Goal: Information Seeking & Learning: Check status

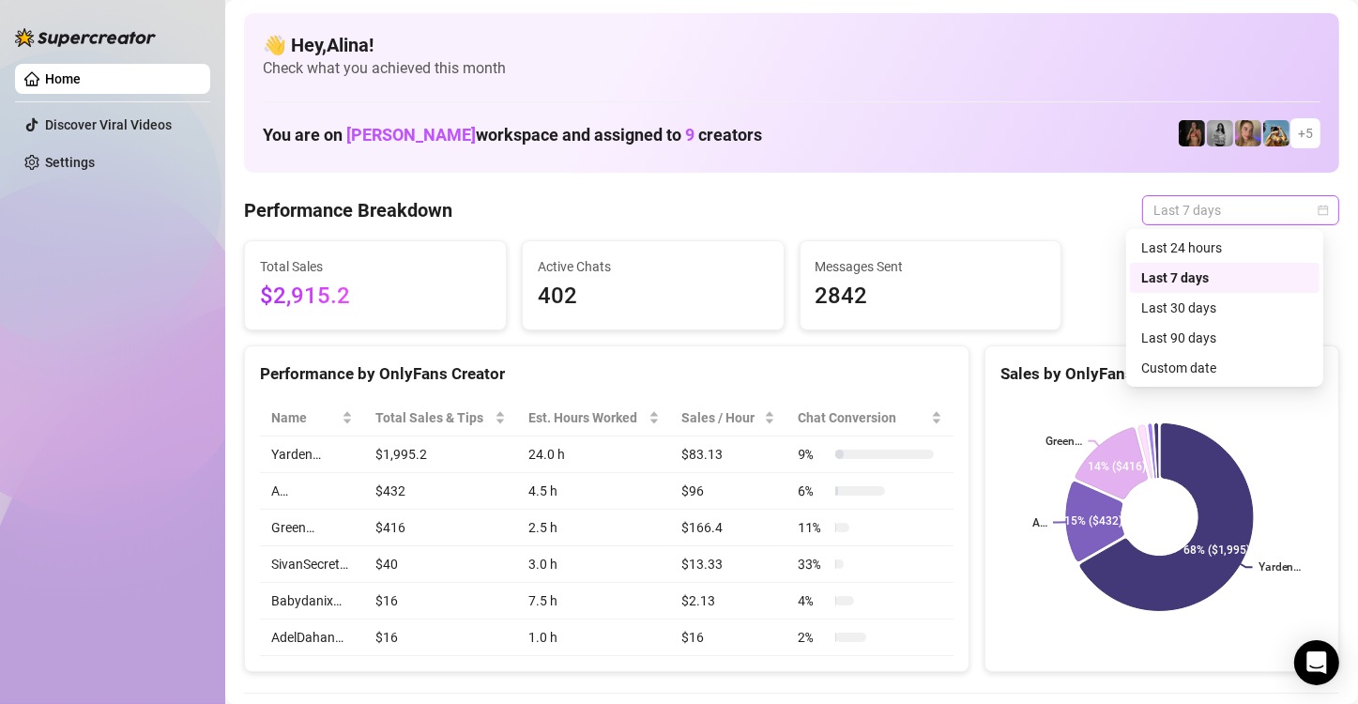
click at [1191, 203] on span "Last 7 days" at bounding box center [1241, 210] width 175 height 28
click at [1184, 240] on div "Last 24 hours" at bounding box center [1224, 247] width 167 height 21
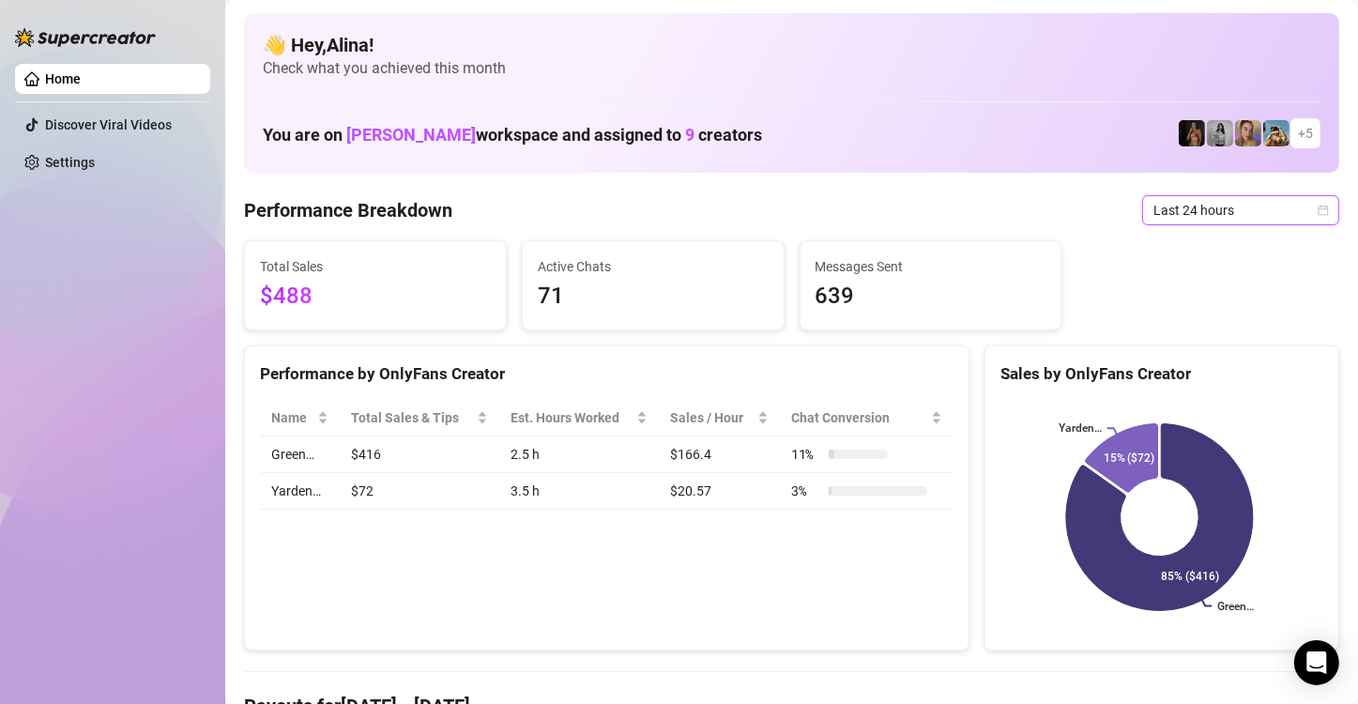
click at [312, 299] on span "$488" at bounding box center [375, 297] width 231 height 36
click at [1244, 210] on span "Last 24 hours" at bounding box center [1241, 210] width 175 height 28
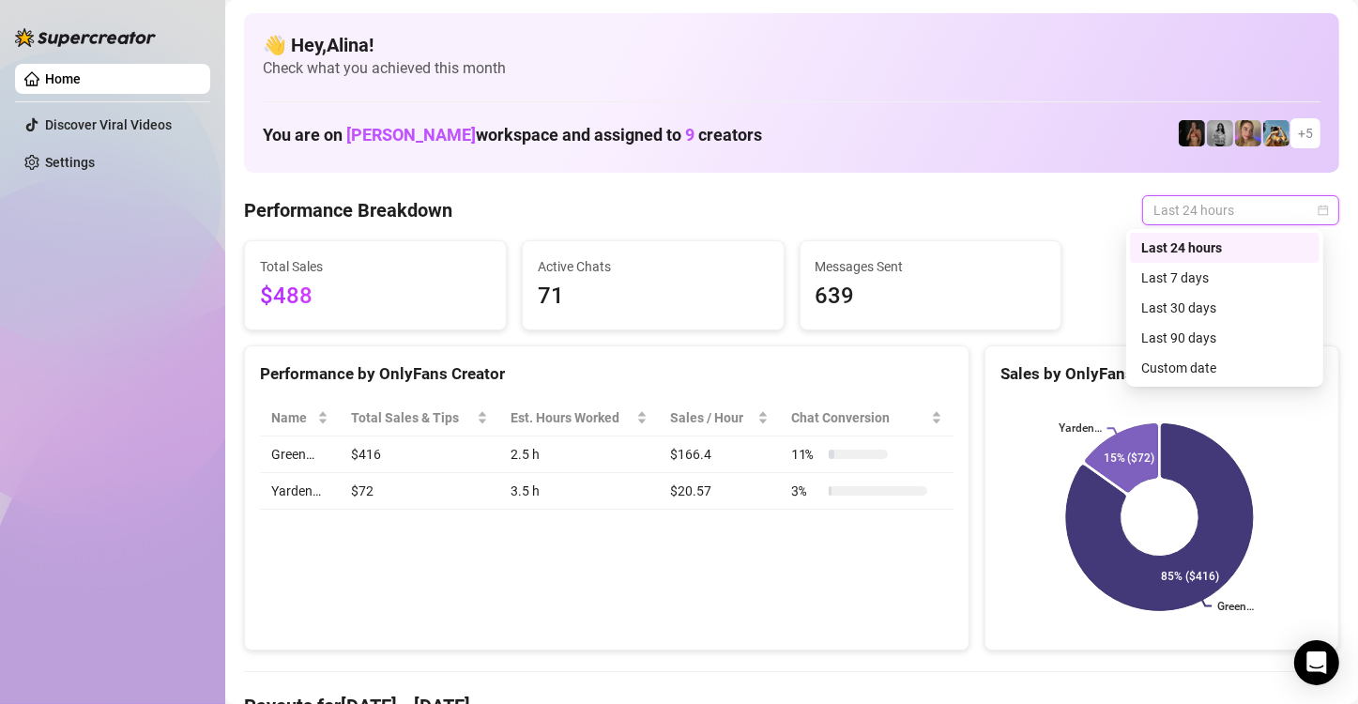
click at [1253, 198] on span "Last 24 hours" at bounding box center [1241, 210] width 175 height 28
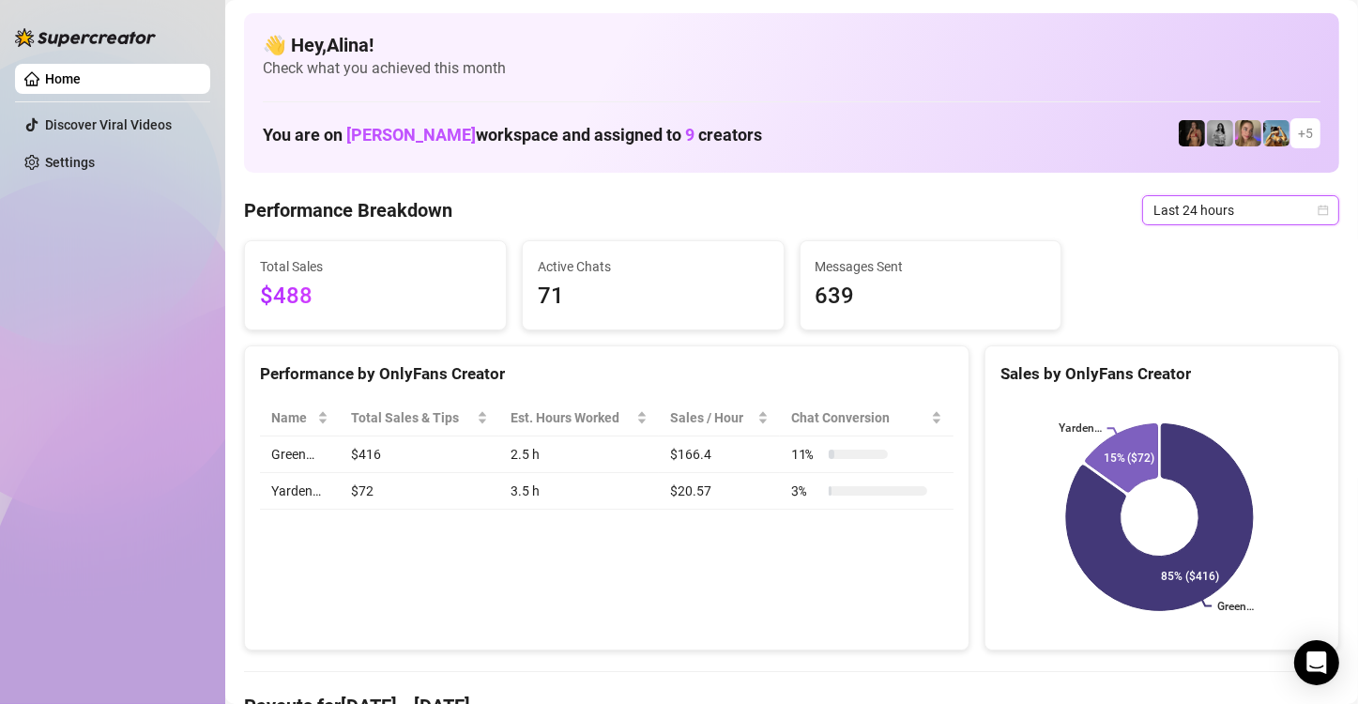
click at [1318, 212] on icon "calendar" at bounding box center [1323, 210] width 11 height 11
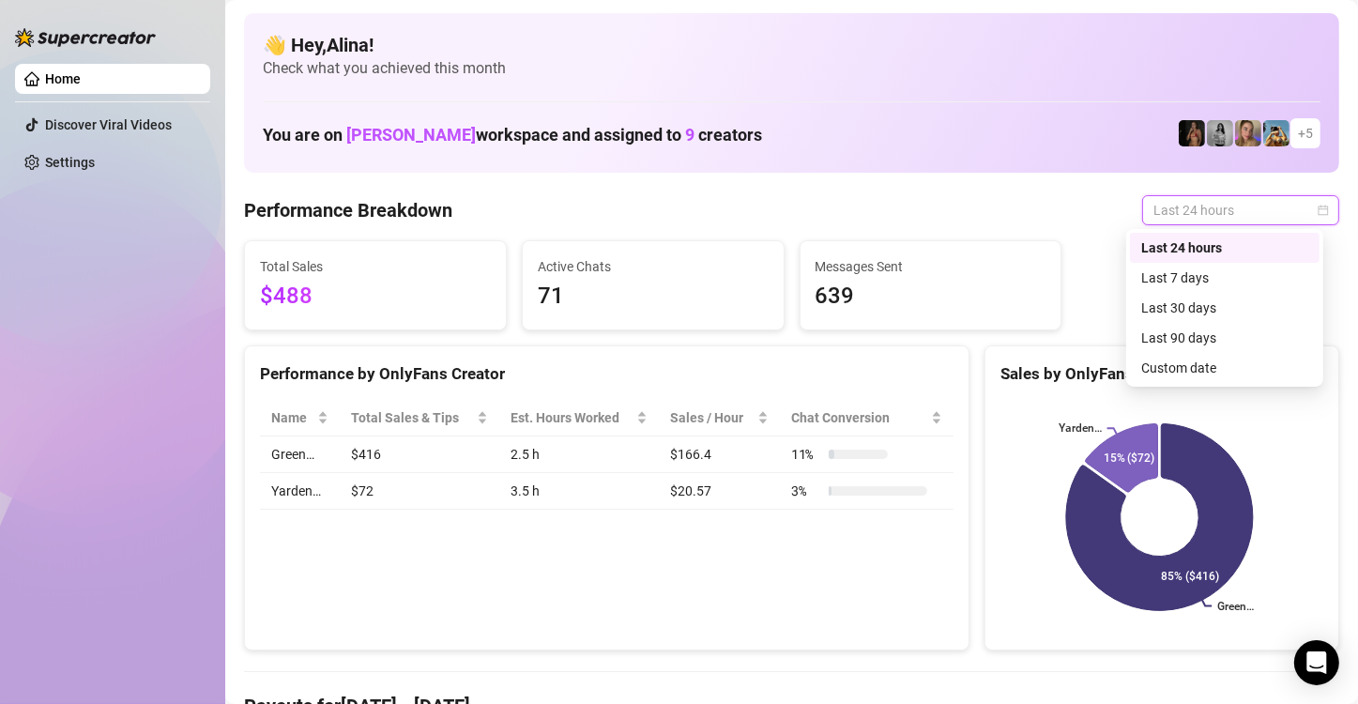
click at [1182, 246] on div "Last 24 hours" at bounding box center [1224, 247] width 167 height 21
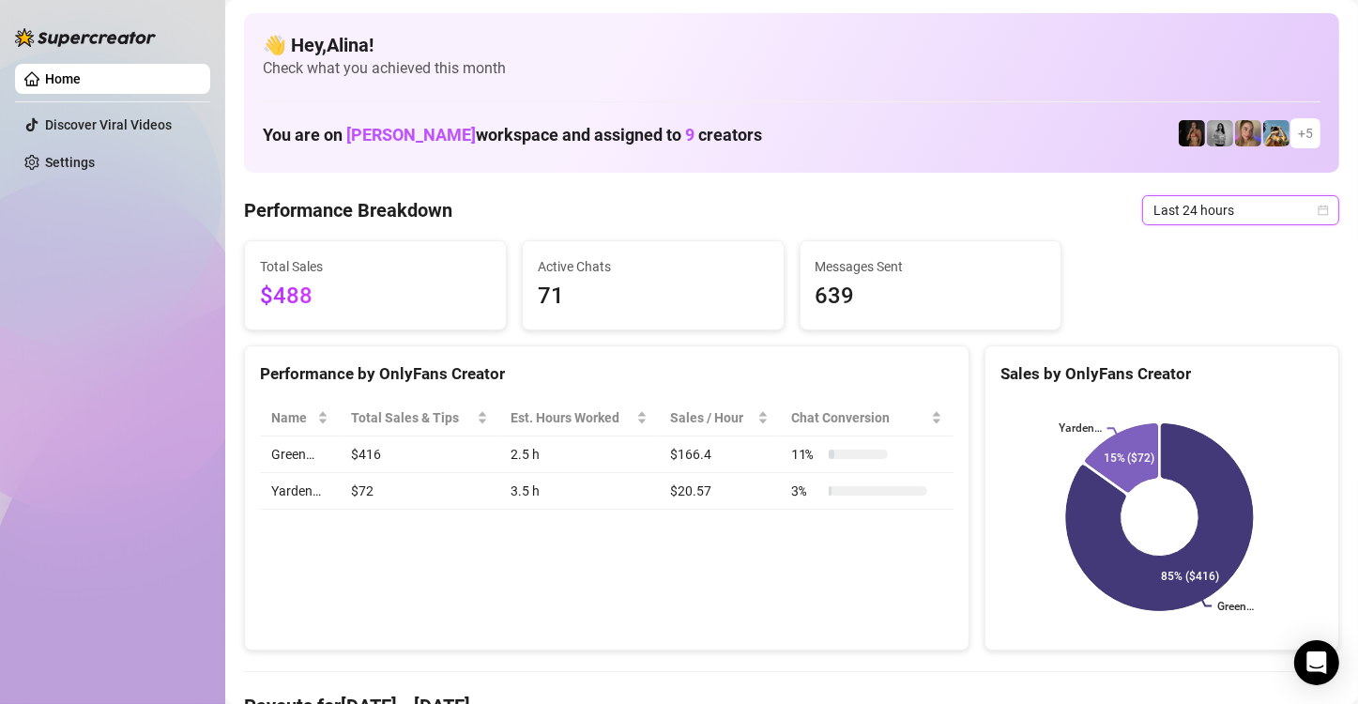
click at [1193, 214] on span "Last 24 hours" at bounding box center [1241, 210] width 175 height 28
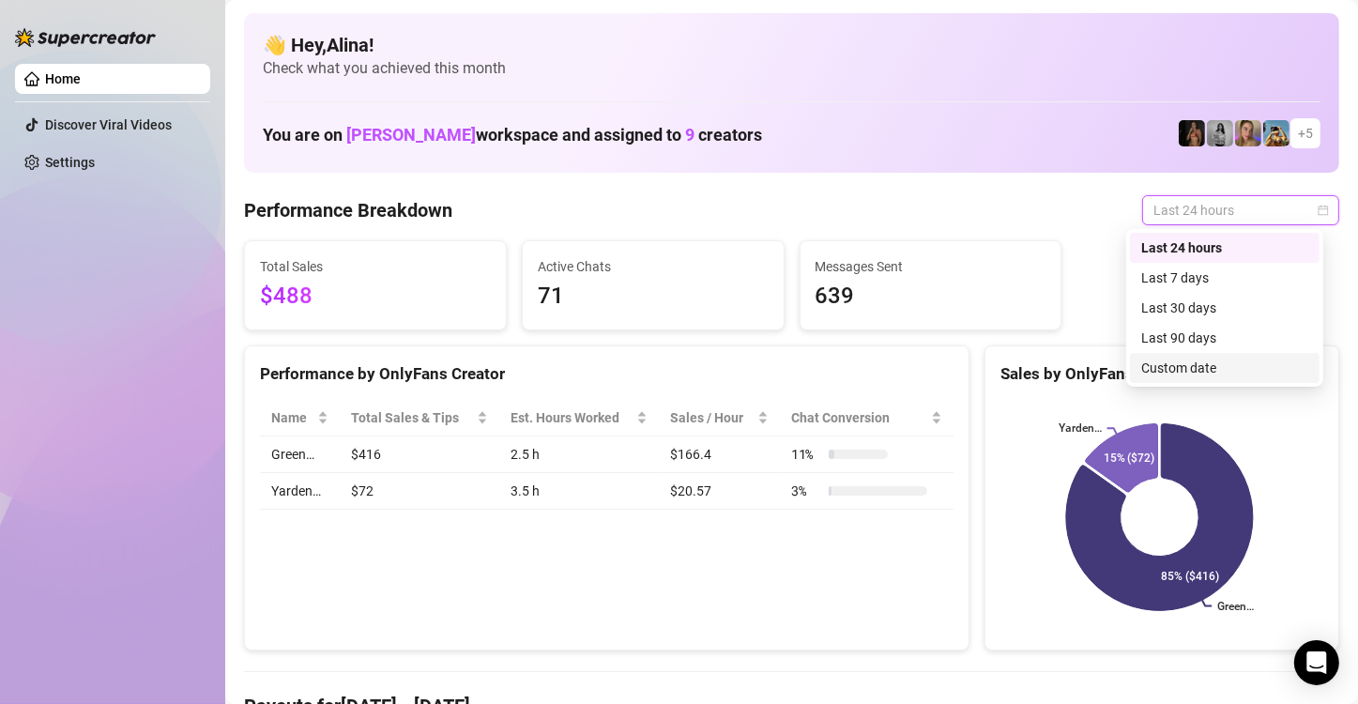
click at [1189, 368] on div "Custom date" at bounding box center [1224, 368] width 167 height 21
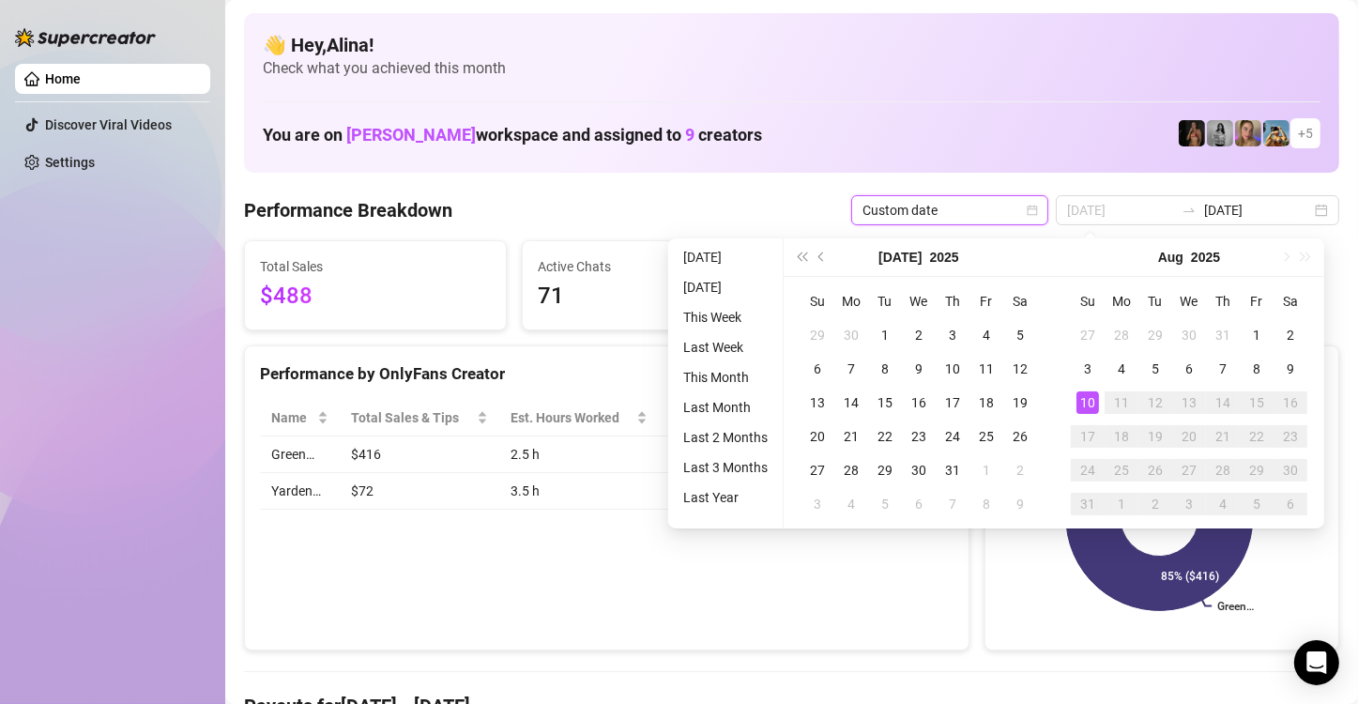
type input "2025-08-10"
click at [1078, 389] on td "10" at bounding box center [1088, 403] width 34 height 34
click at [1081, 401] on div "10" at bounding box center [1088, 402] width 23 height 23
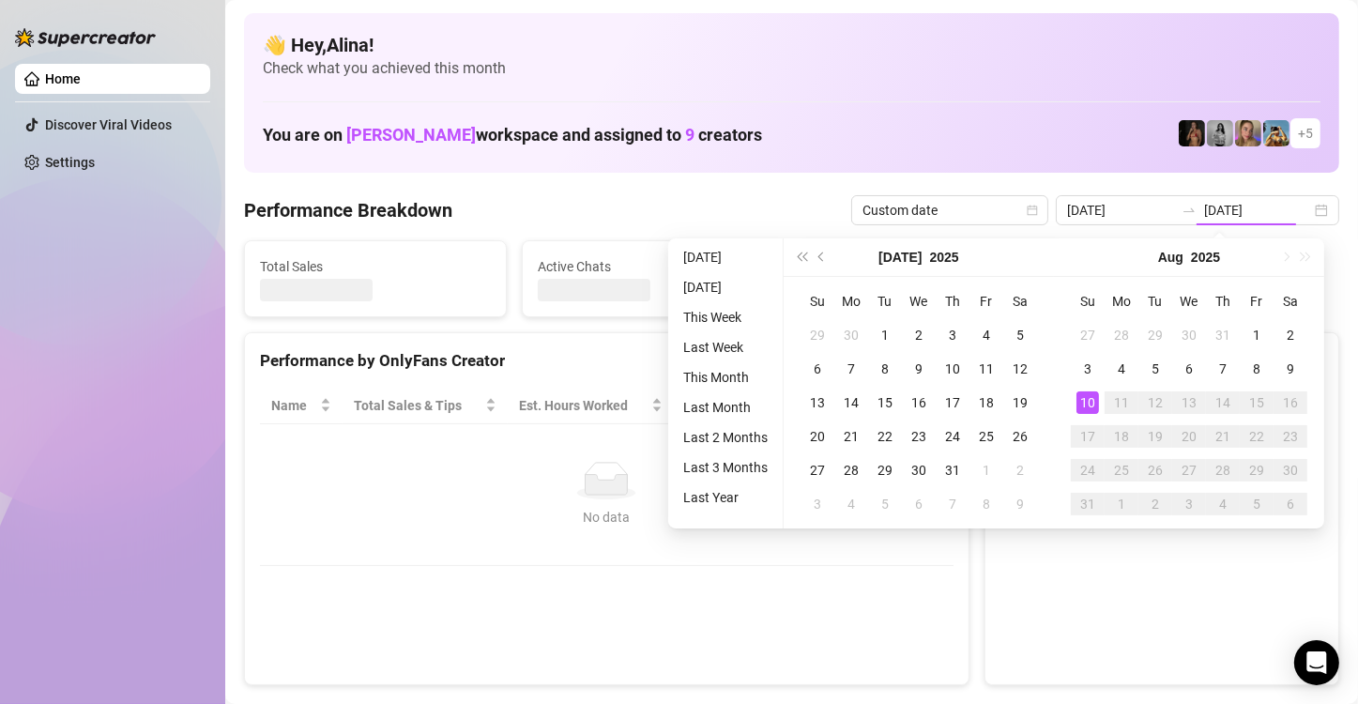
type input "2025-08-10"
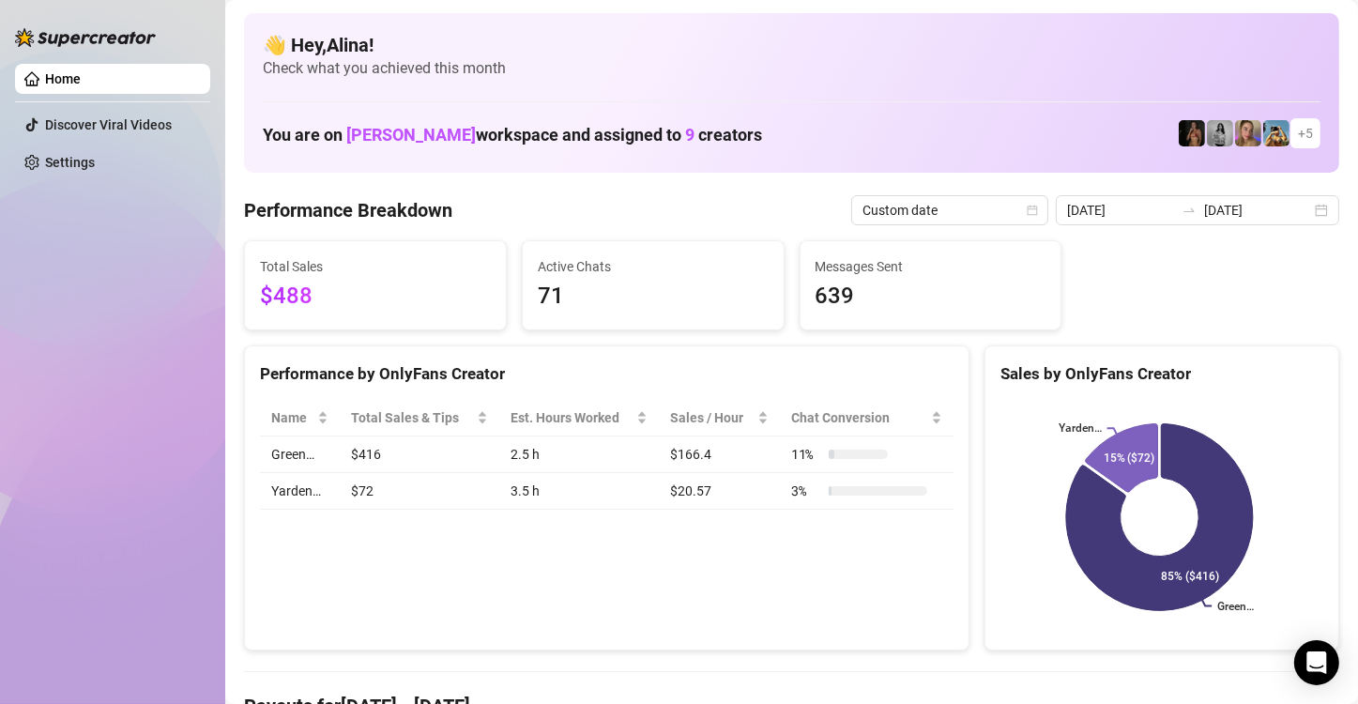
click at [376, 498] on td "$72" at bounding box center [419, 491] width 159 height 37
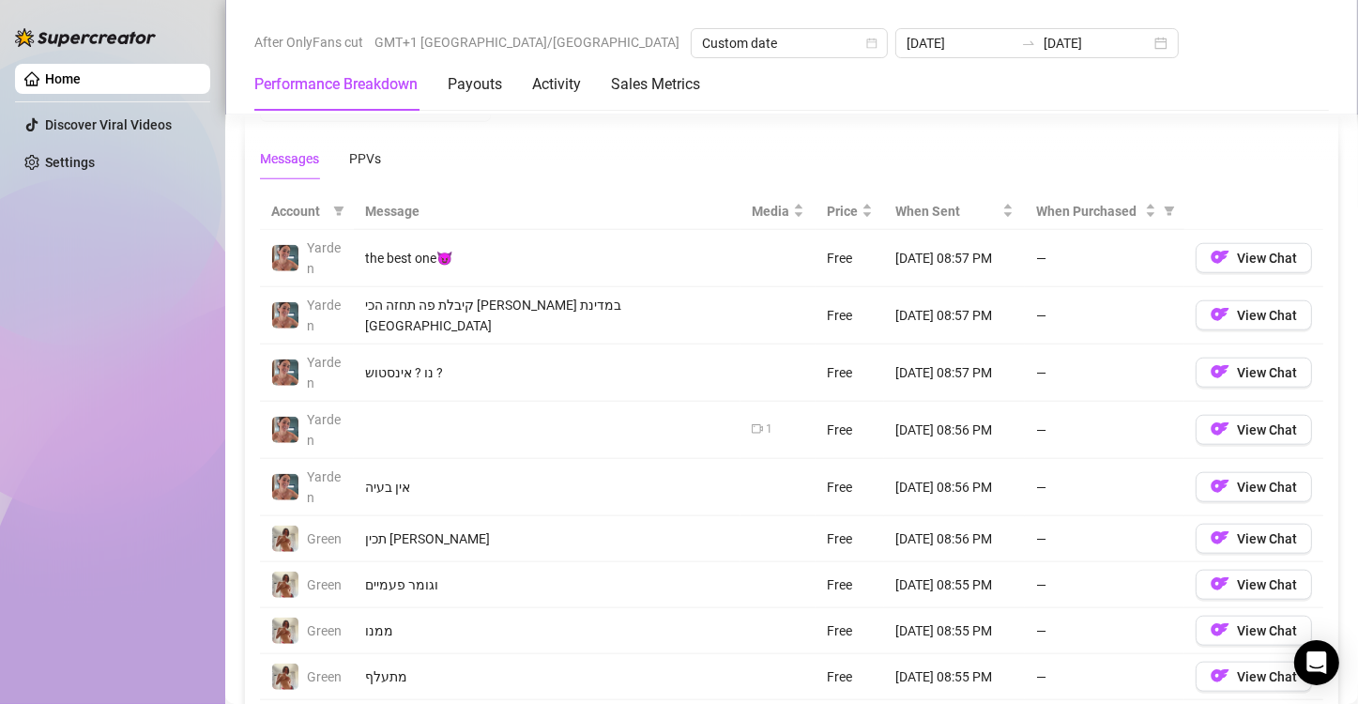
scroll to position [1689, 0]
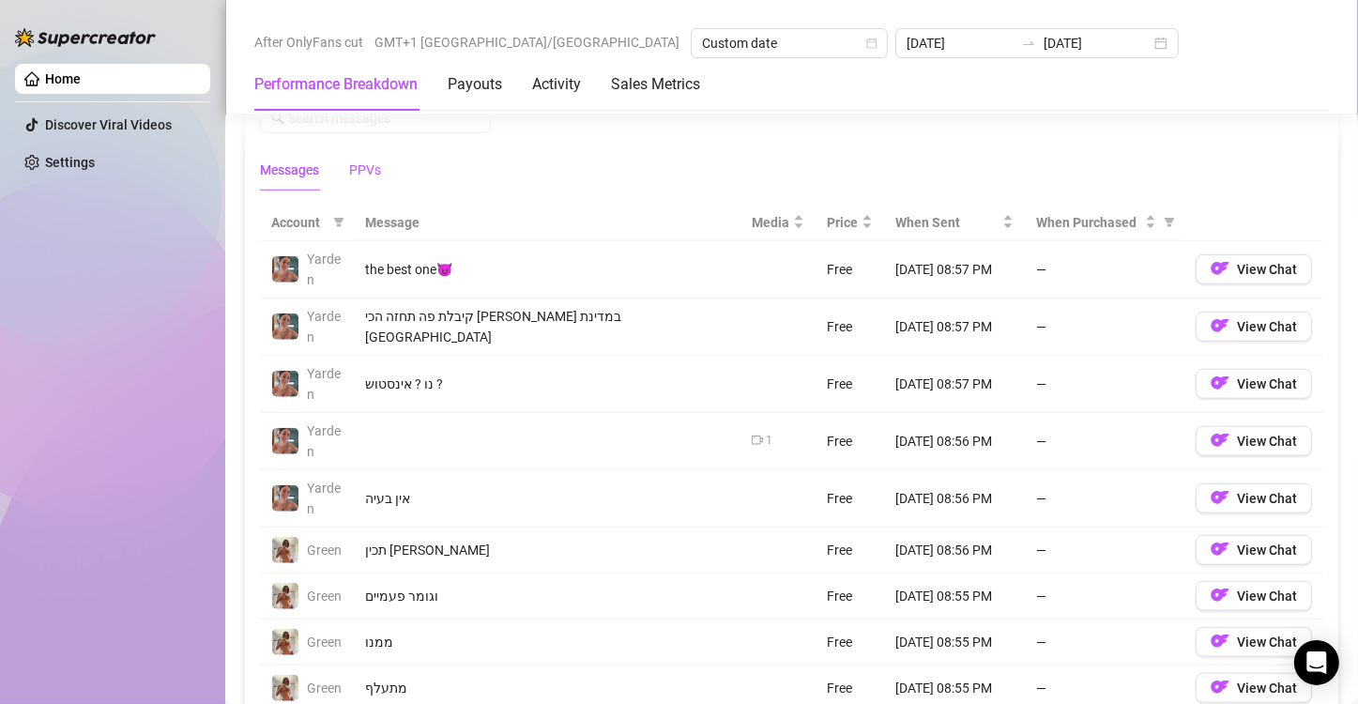
click at [371, 160] on div "PPVs" at bounding box center [365, 170] width 32 height 21
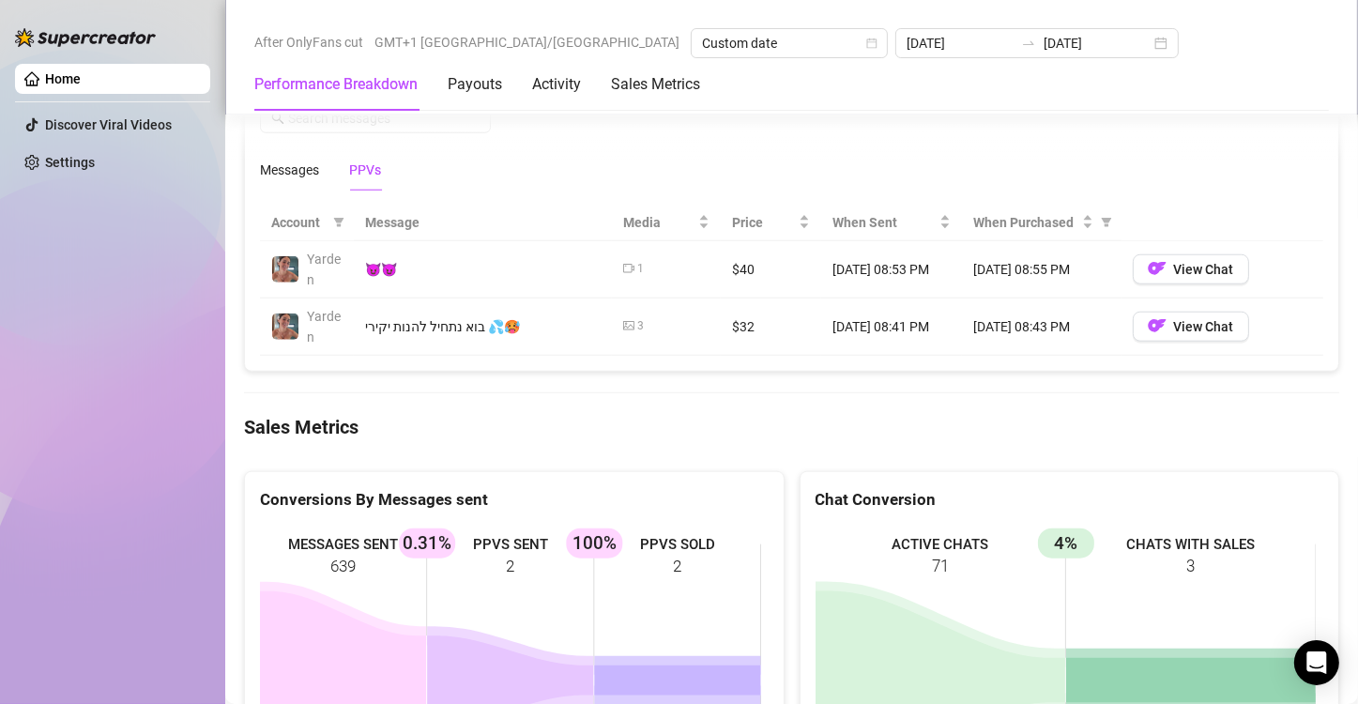
click at [544, 184] on div "Messages PPVs" at bounding box center [791, 169] width 1063 height 43
click at [739, 221] on span "Price" at bounding box center [763, 222] width 62 height 21
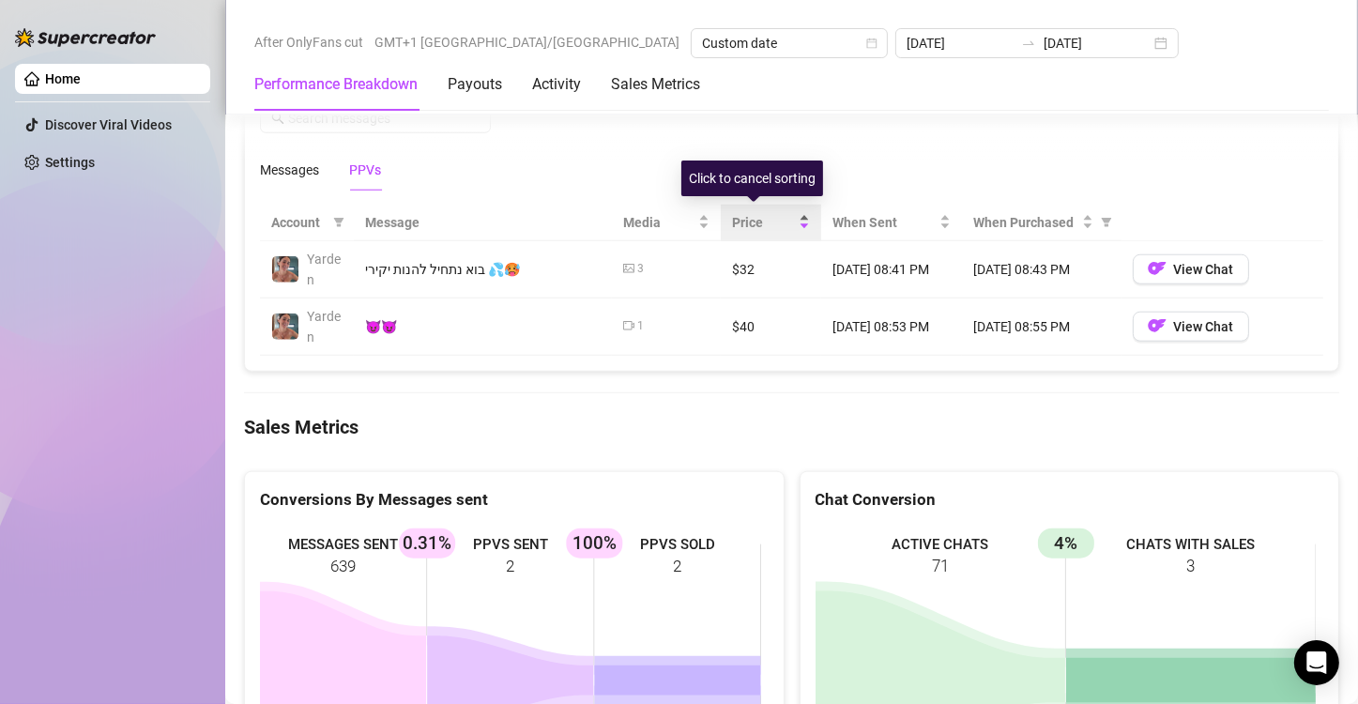
click at [739, 221] on span "Price" at bounding box center [763, 222] width 62 height 21
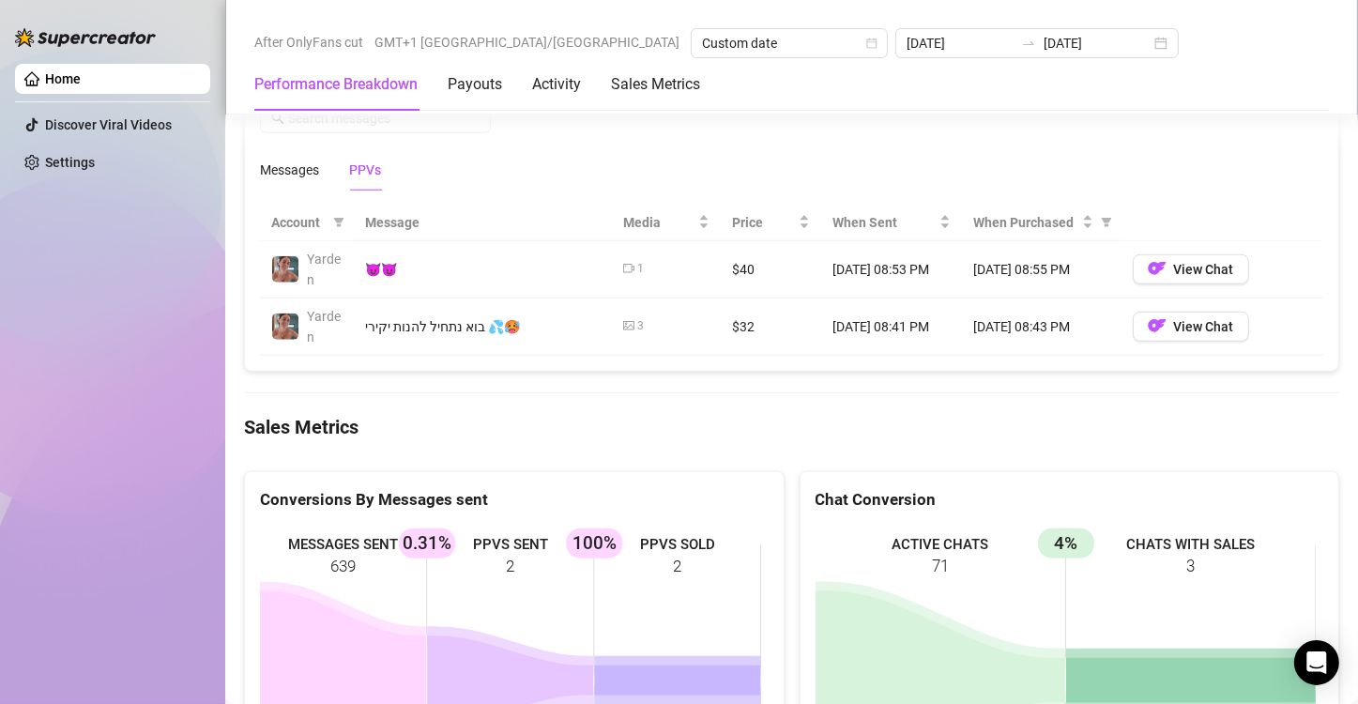
click at [473, 400] on div "Total Sales $488 Active Chats 71 Messages Sent 639 Performance by OnlyFans Crea…" at bounding box center [791, 42] width 1095 height 2982
click at [289, 165] on div "Messages" at bounding box center [289, 170] width 59 height 21
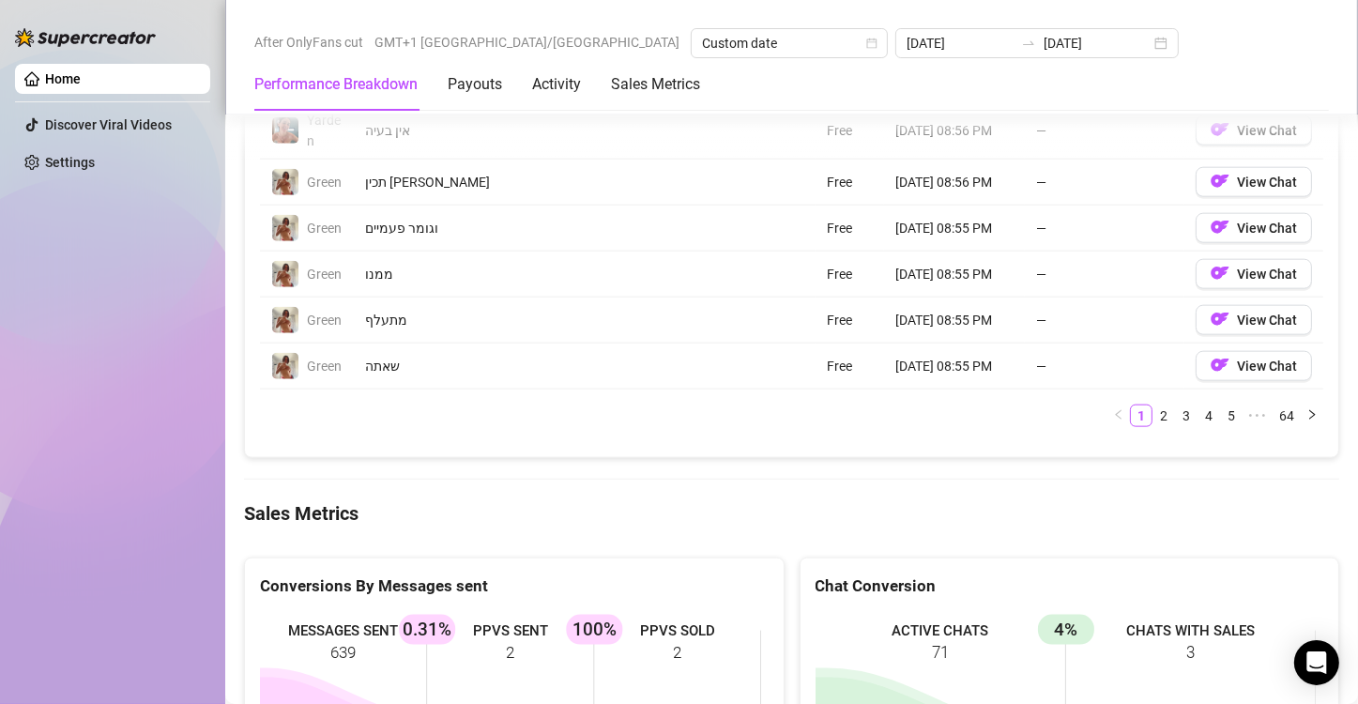
scroll to position [2065, 0]
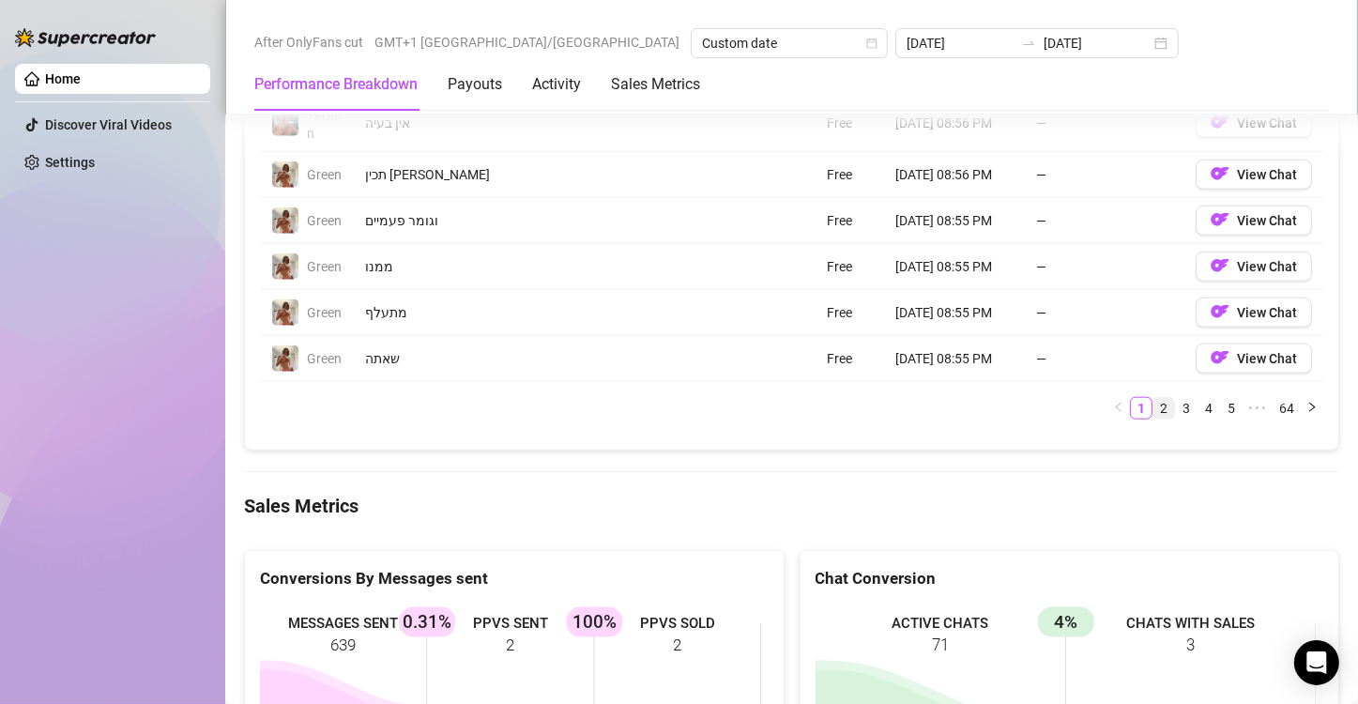
click at [1154, 401] on link "2" at bounding box center [1164, 408] width 21 height 21
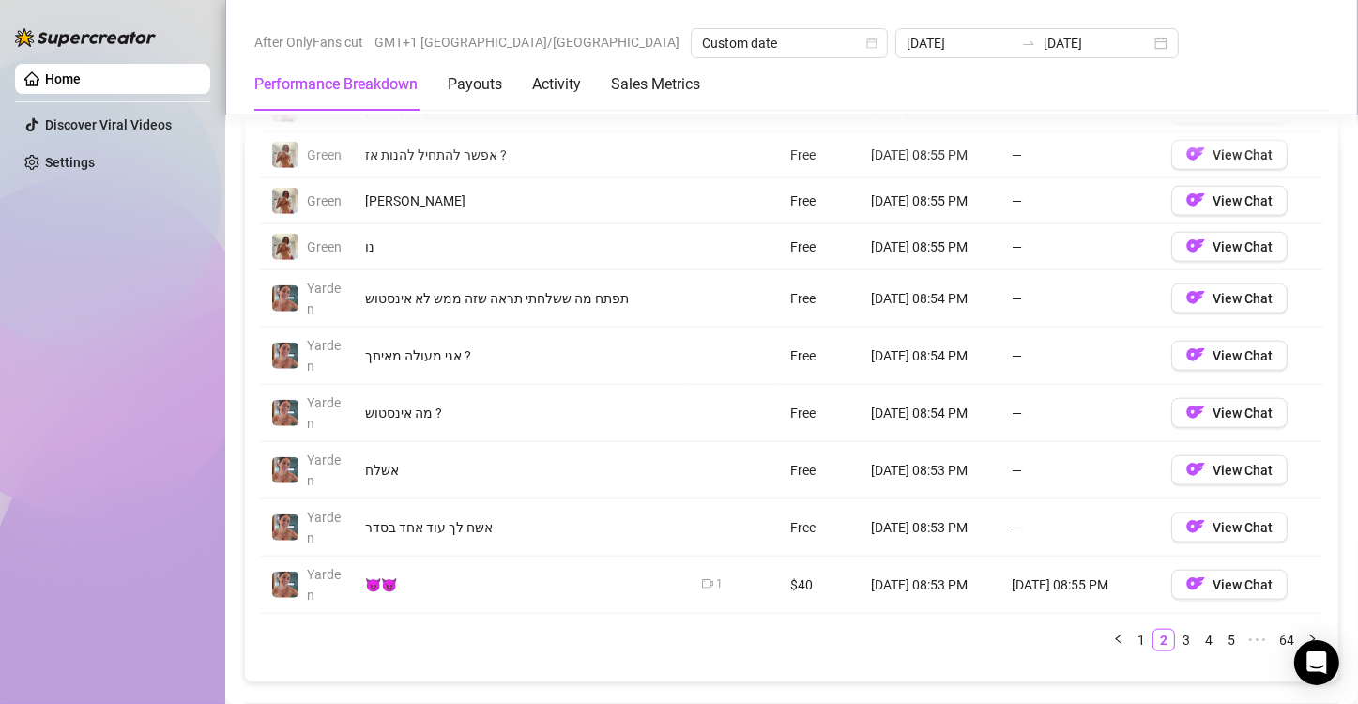
scroll to position [1971, 0]
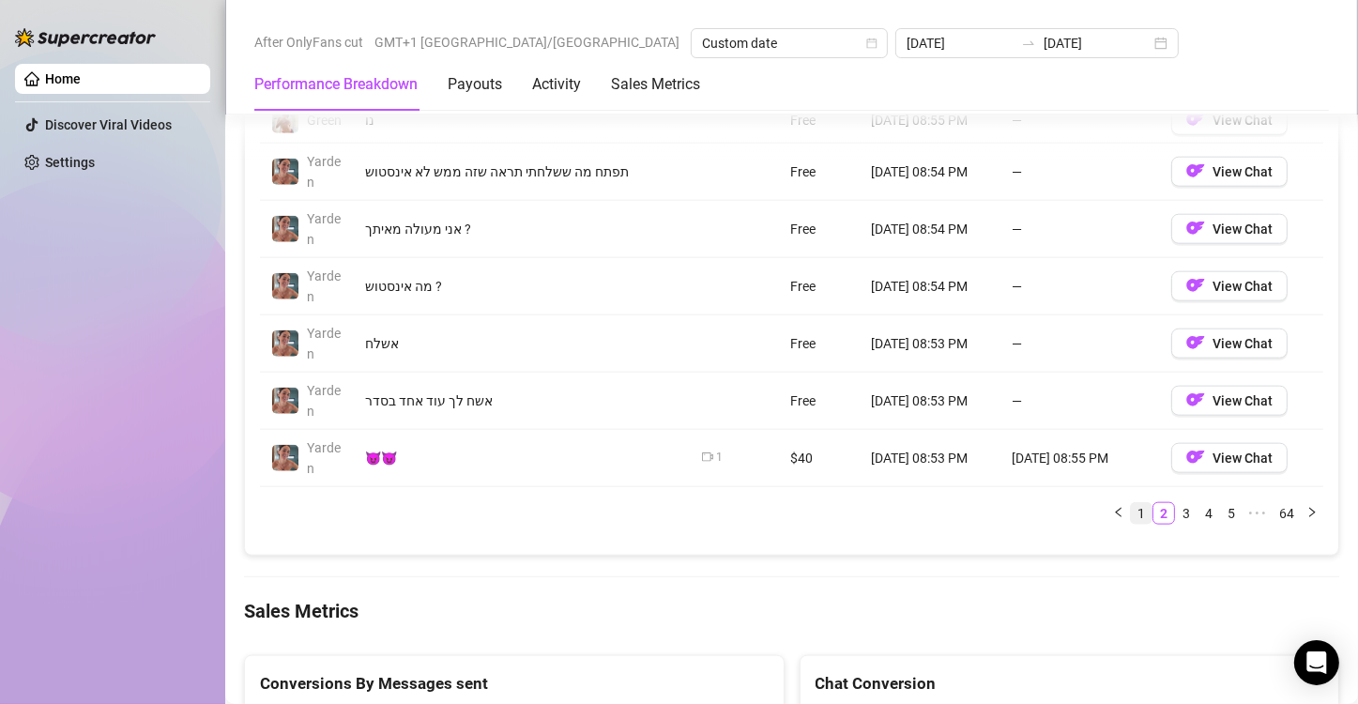
click at [1131, 507] on link "1" at bounding box center [1141, 513] width 21 height 21
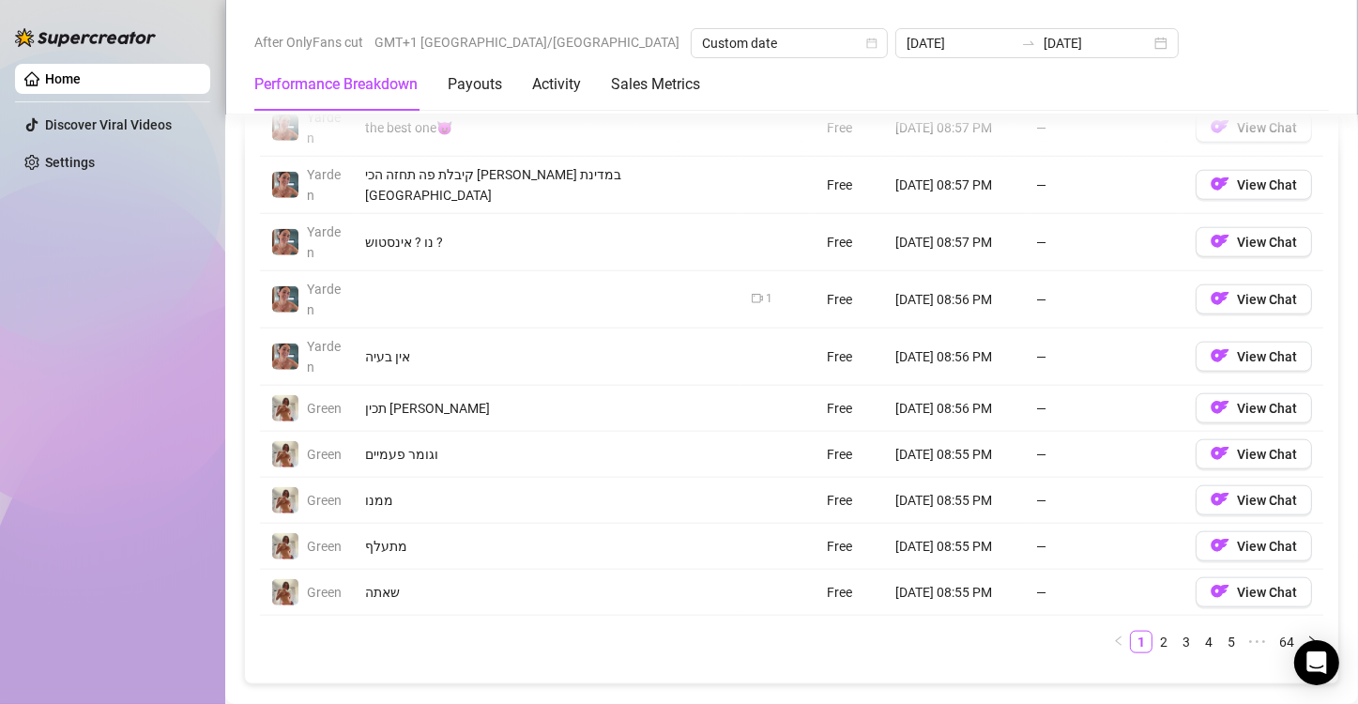
scroll to position [1877, 0]
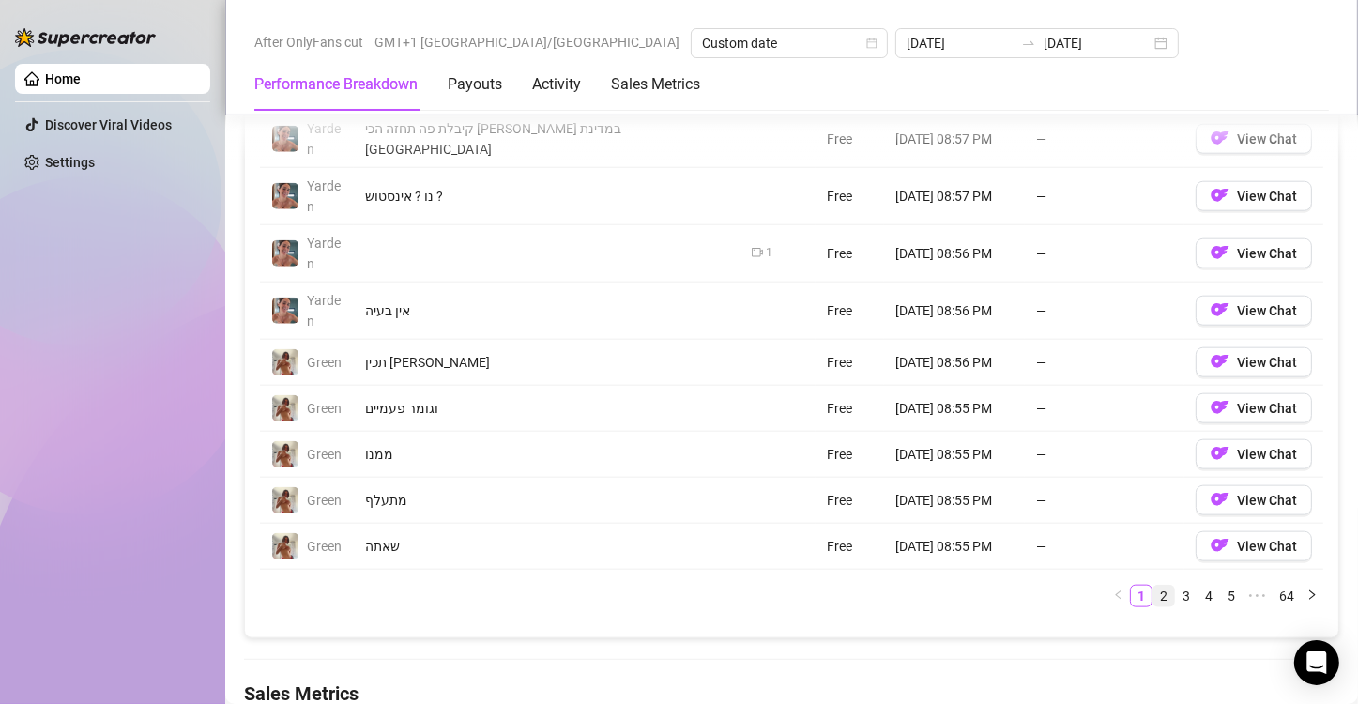
click at [1154, 589] on link "2" at bounding box center [1164, 596] width 21 height 21
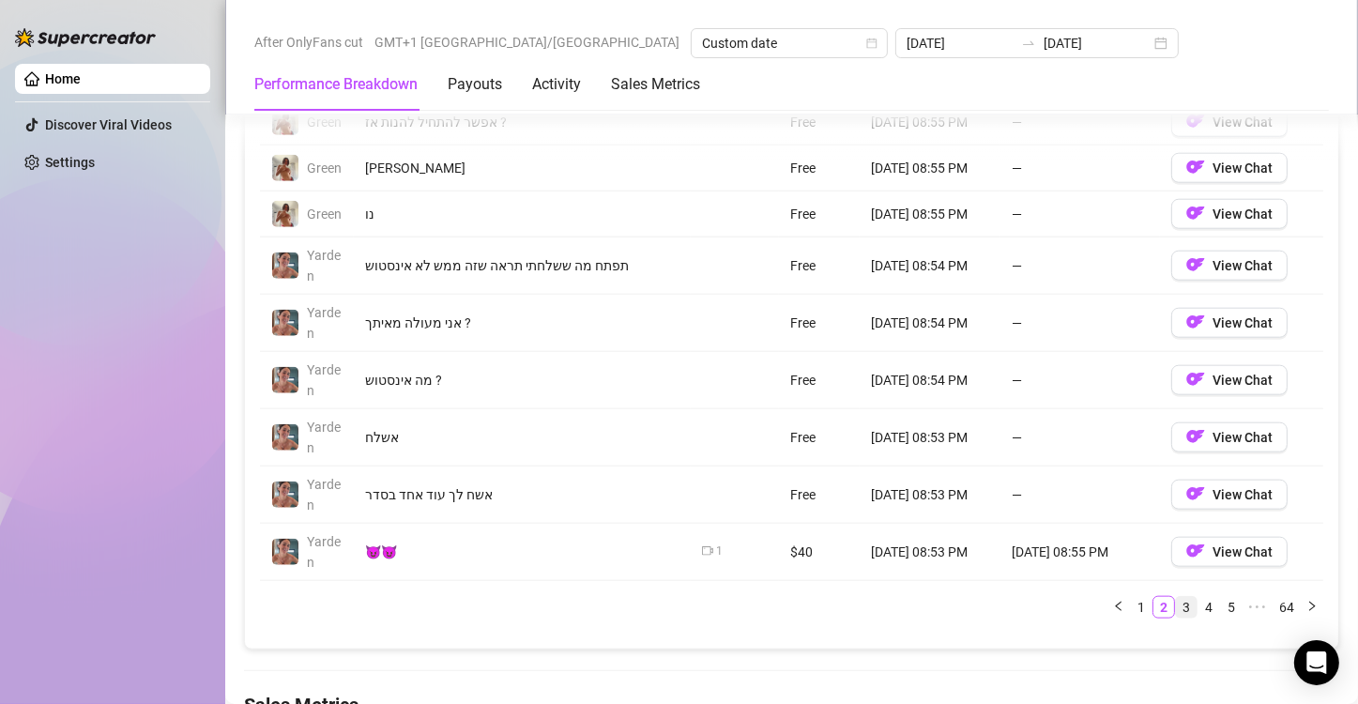
click at [1176, 599] on link "3" at bounding box center [1186, 607] width 21 height 21
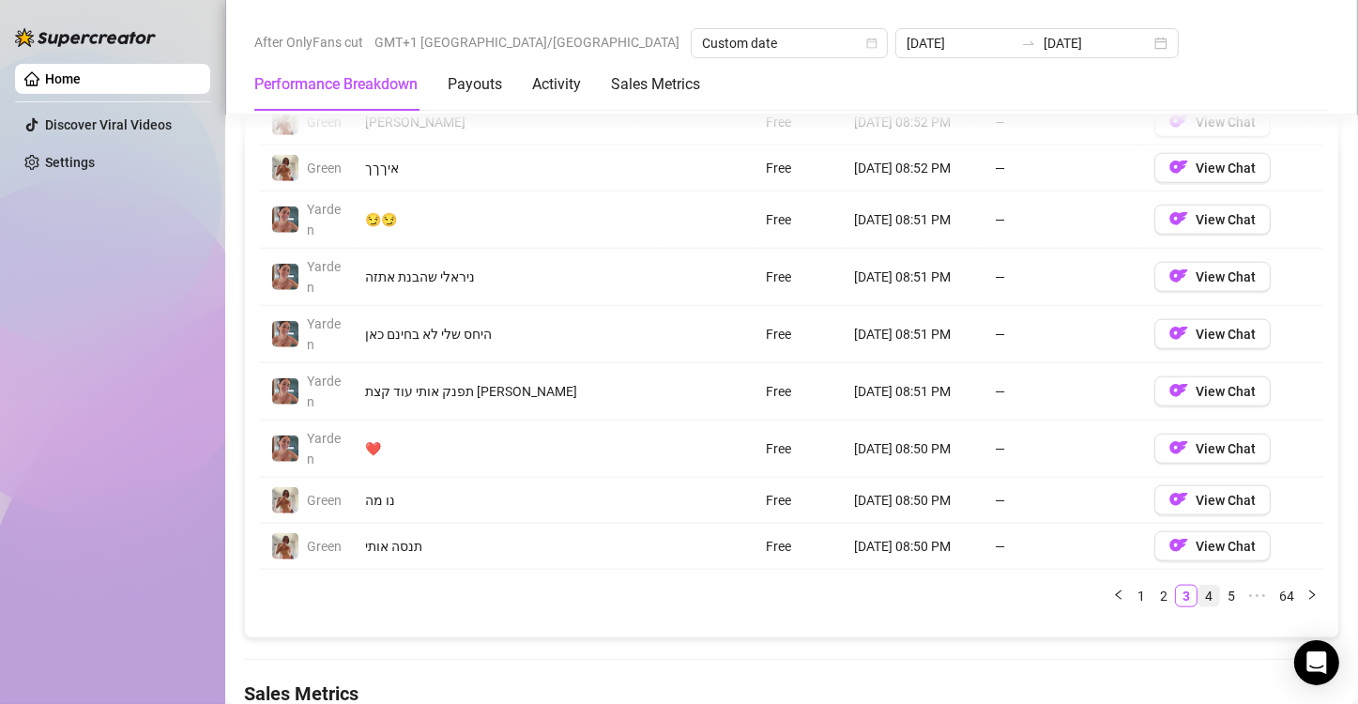
click at [1199, 589] on link "4" at bounding box center [1209, 596] width 21 height 21
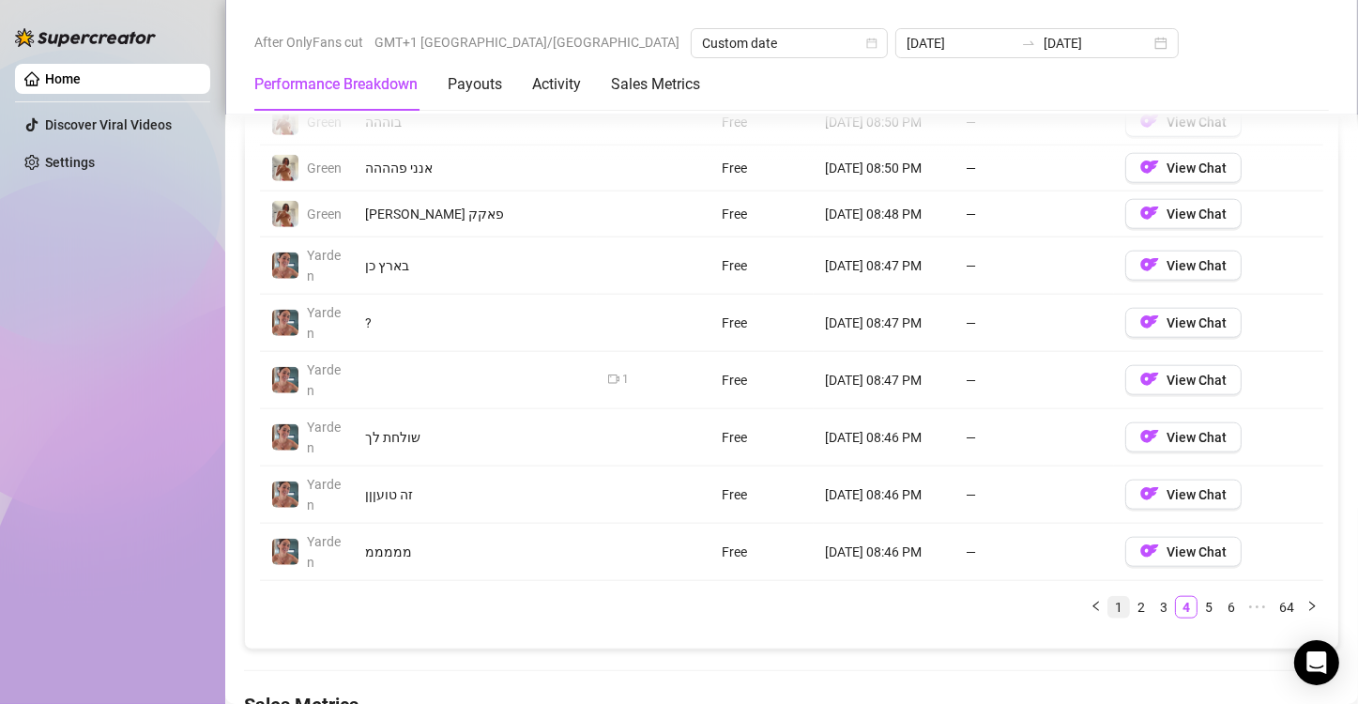
click at [1108, 600] on link "1" at bounding box center [1118, 607] width 21 height 21
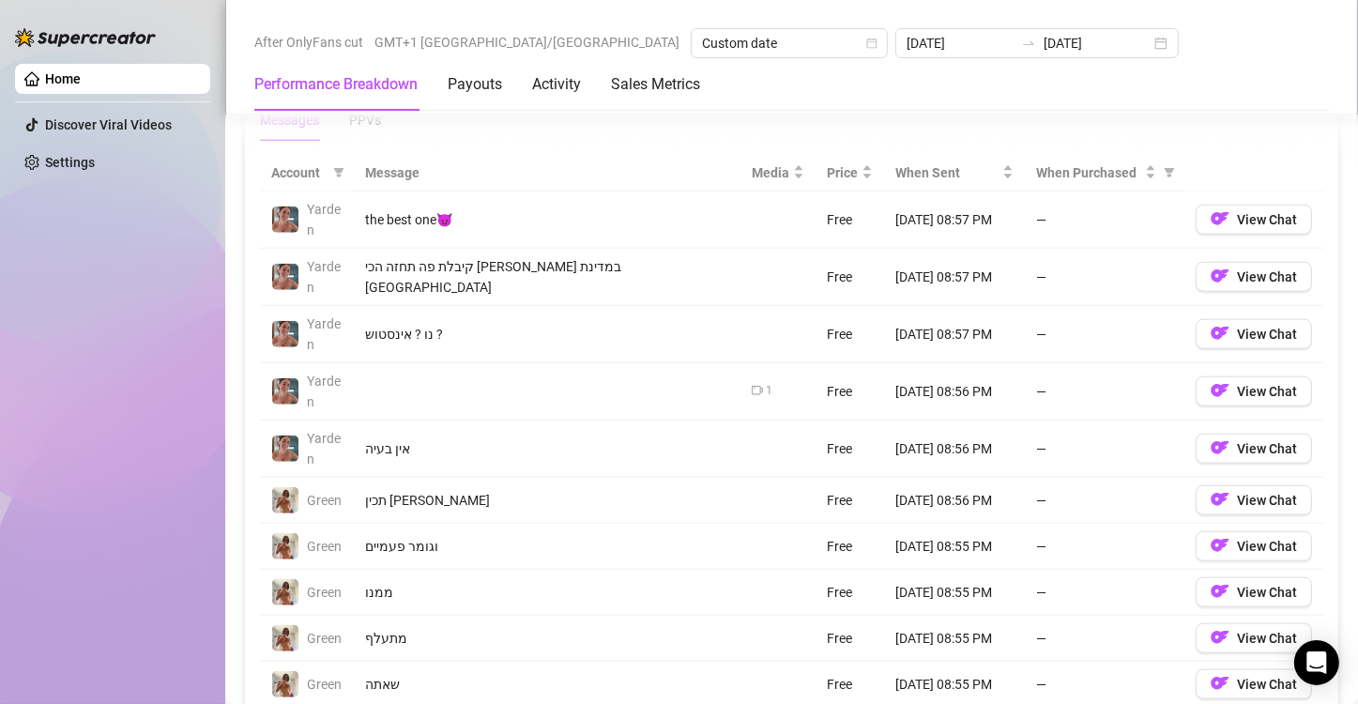
scroll to position [1689, 0]
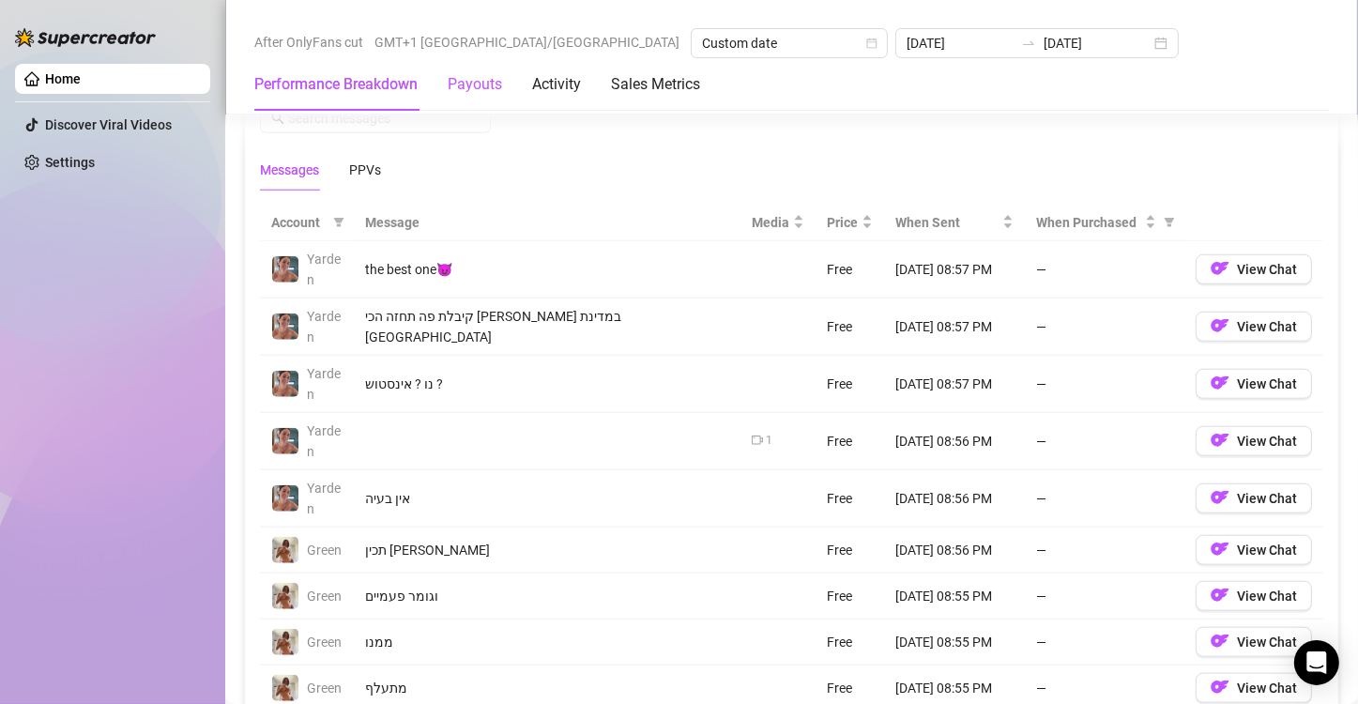
click at [490, 91] on div "Payouts" at bounding box center [475, 84] width 54 height 23
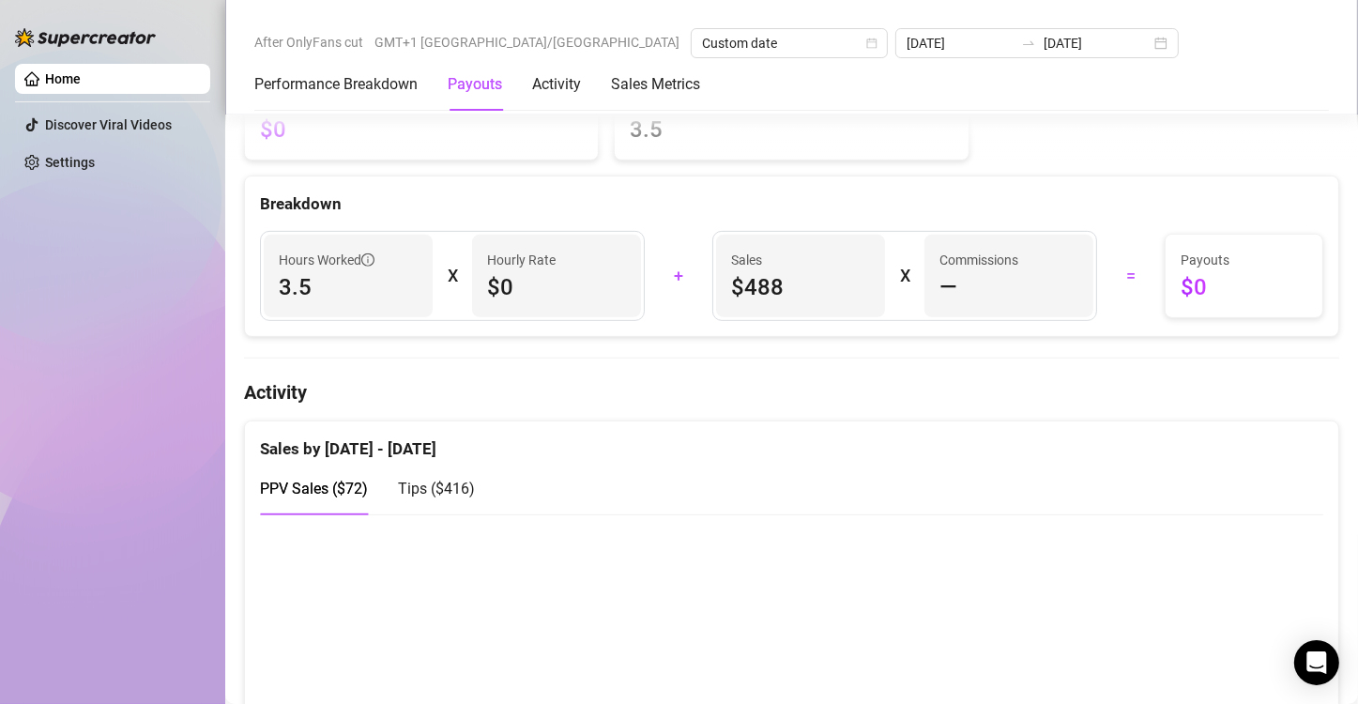
scroll to position [567, 0]
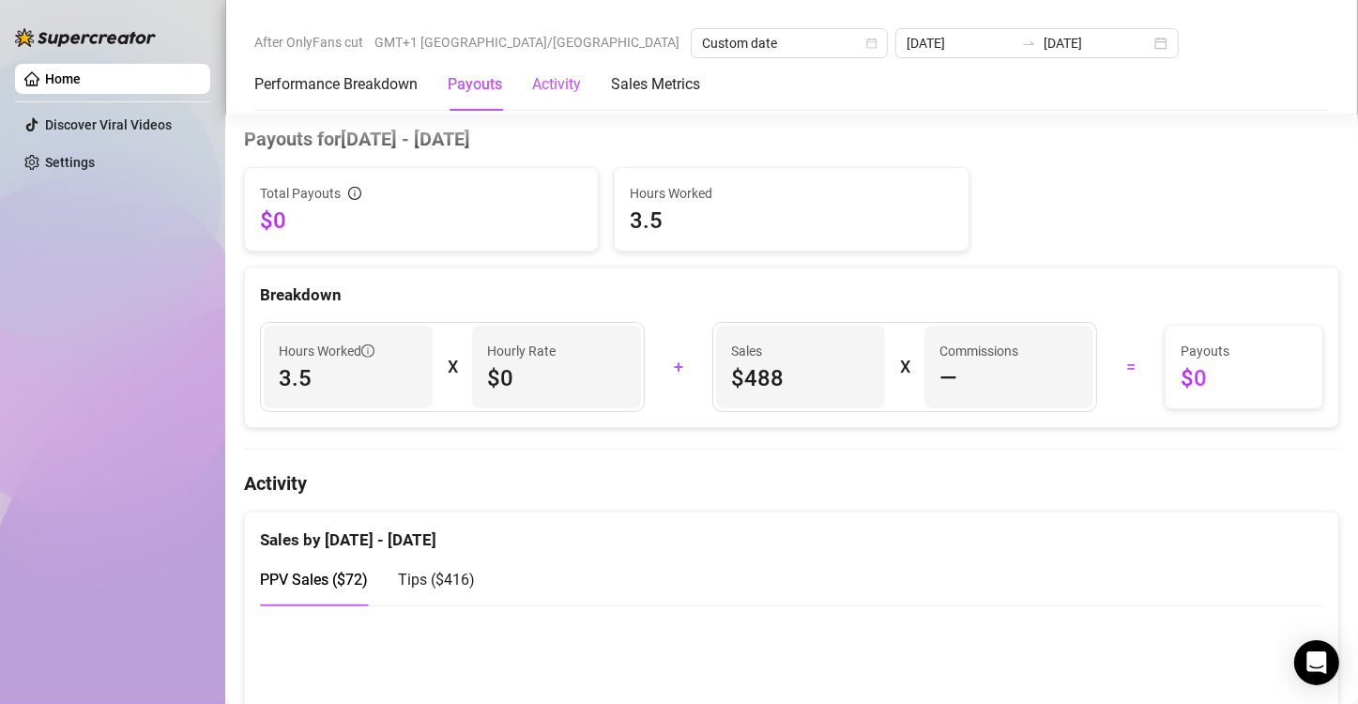
click at [566, 77] on div "Activity" at bounding box center [556, 84] width 49 height 23
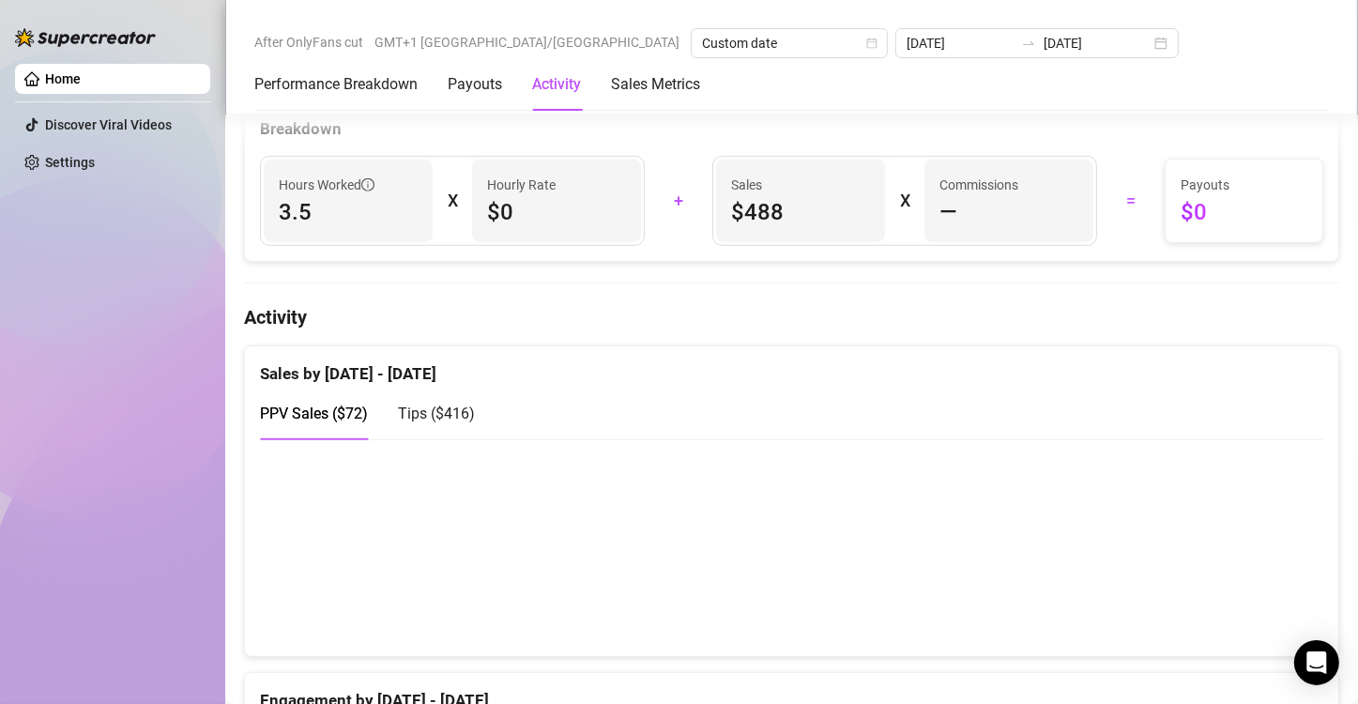
scroll to position [909, 0]
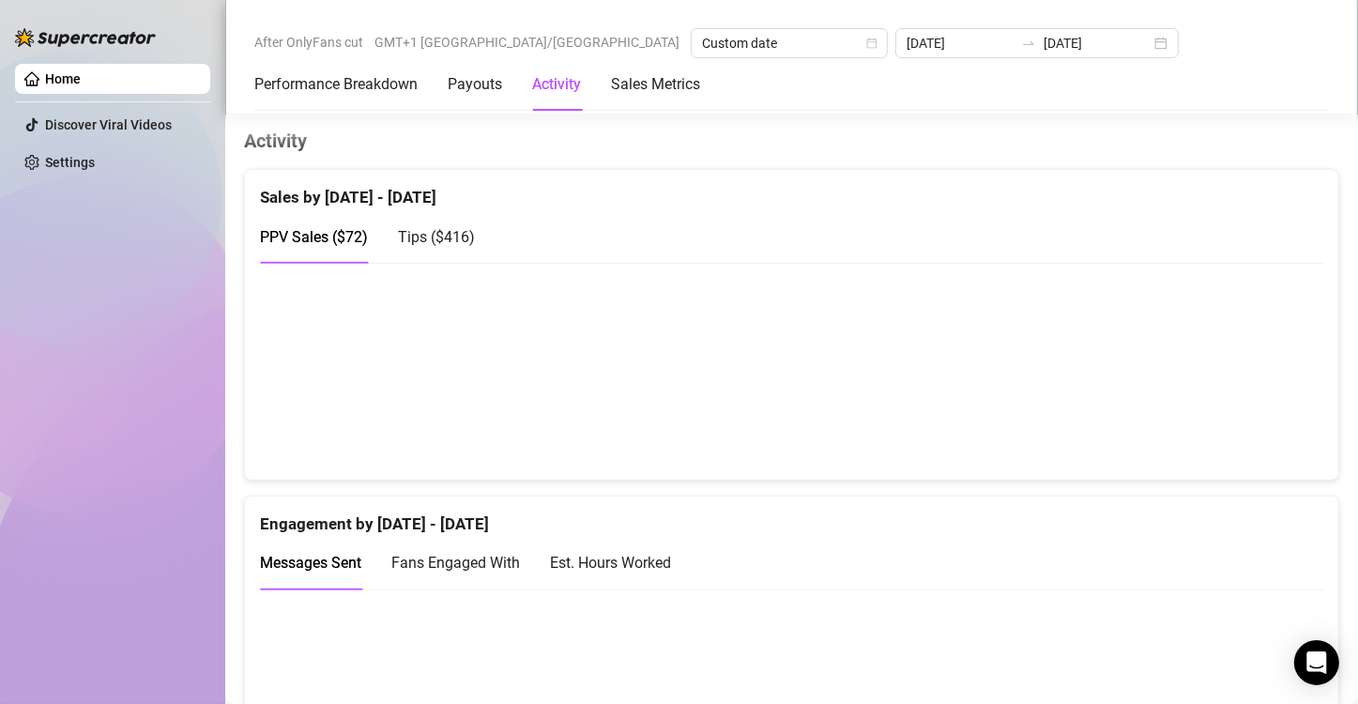
click at [448, 75] on div "Performance Breakdown Payouts Activity Sales Metrics" at bounding box center [477, 84] width 446 height 53
click at [344, 78] on Breakdown "Performance Breakdown" at bounding box center [335, 84] width 163 height 23
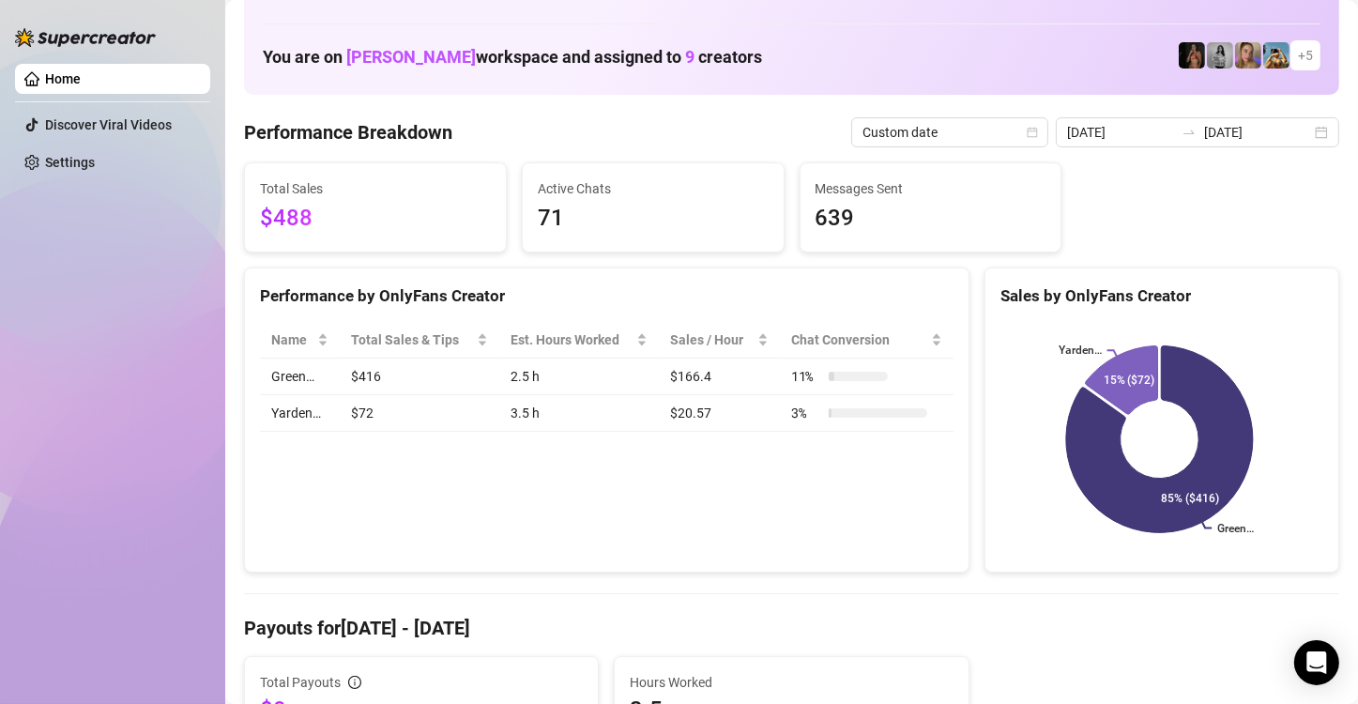
scroll to position [72, 0]
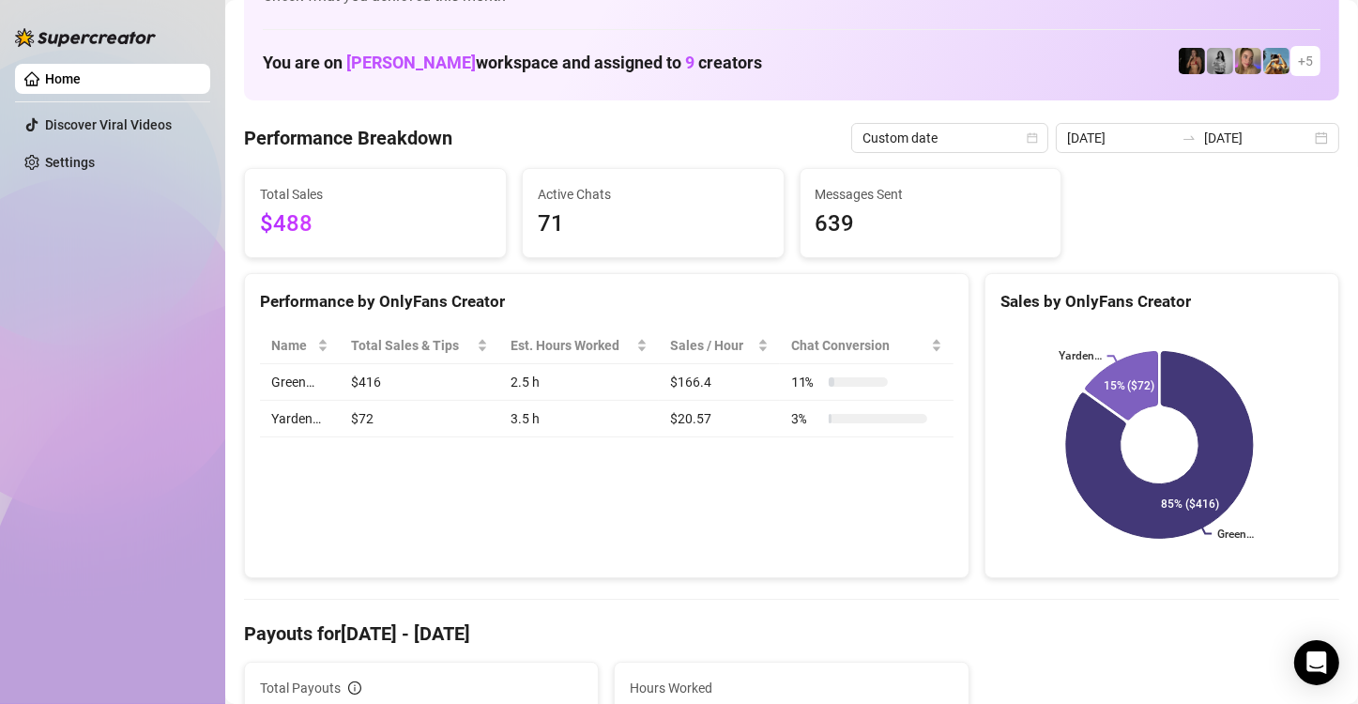
click at [349, 203] on span "Total Sales" at bounding box center [375, 194] width 231 height 21
click at [292, 239] on span "$488" at bounding box center [375, 224] width 231 height 36
click at [386, 423] on td "$72" at bounding box center [419, 419] width 159 height 37
click at [331, 422] on td "Yarden…" at bounding box center [300, 419] width 80 height 37
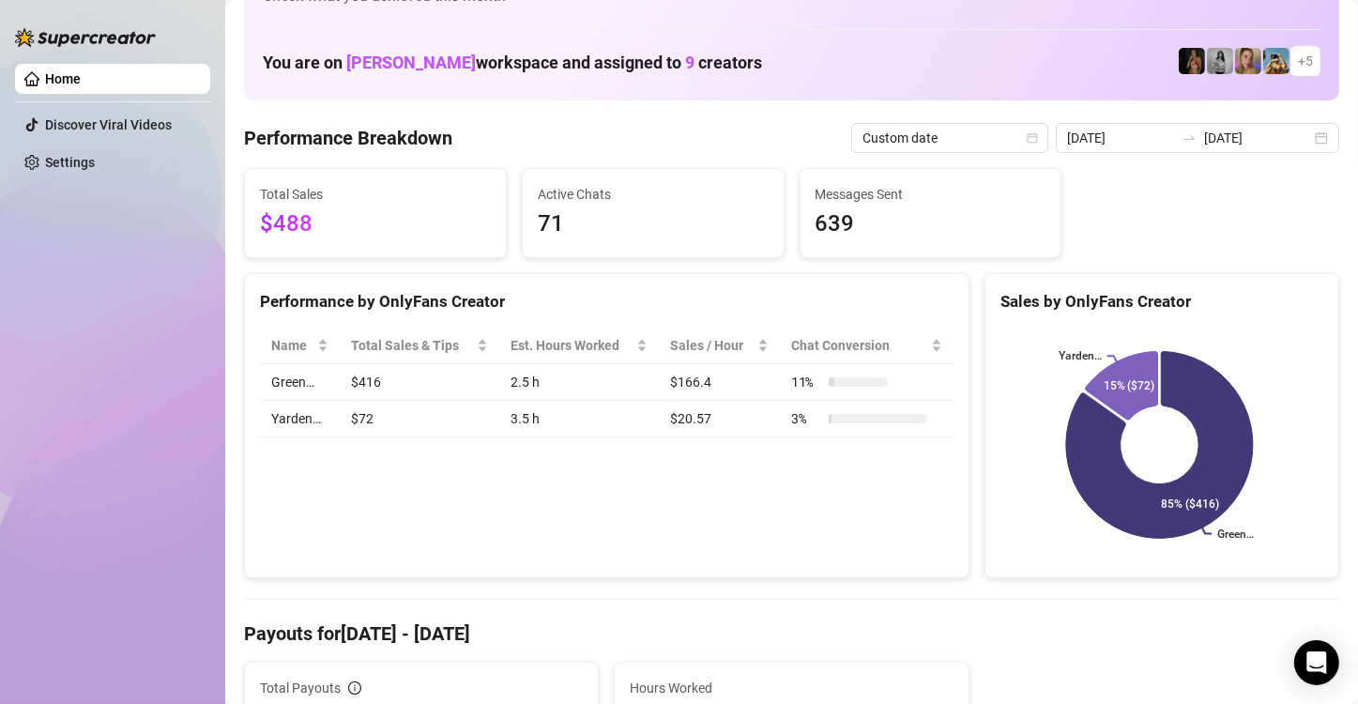
drag, startPoint x: 290, startPoint y: 417, endPoint x: 378, endPoint y: 417, distance: 88.2
click at [295, 417] on td "Yarden…" at bounding box center [300, 419] width 80 height 37
click at [381, 417] on td "$72" at bounding box center [419, 419] width 159 height 37
click at [827, 424] on div "3 %" at bounding box center [859, 418] width 136 height 21
click at [835, 477] on div "Performance by OnlyFans Creator Name Total Sales & Tips Est. Hours Worked Sales…" at bounding box center [607, 426] width 726 height 306
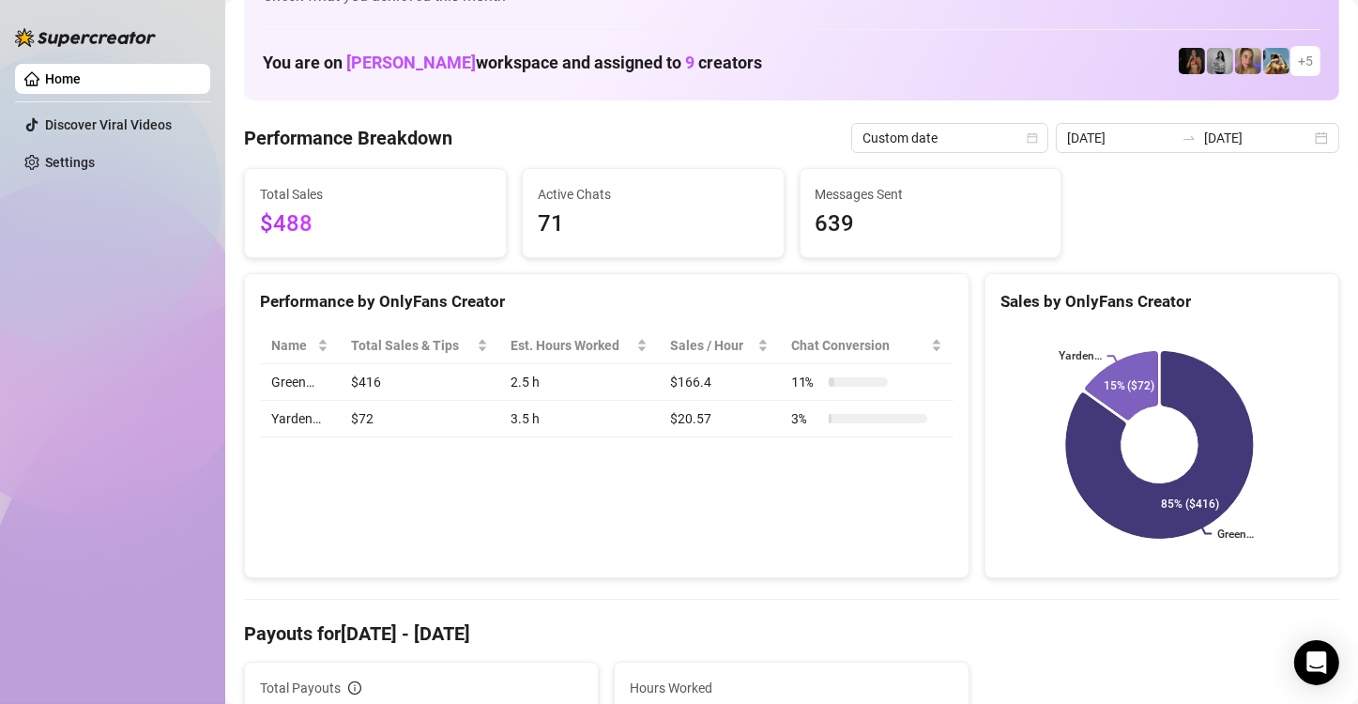
click at [676, 408] on td "$20.57" at bounding box center [719, 419] width 121 height 37
click at [380, 415] on td "$72" at bounding box center [419, 419] width 159 height 37
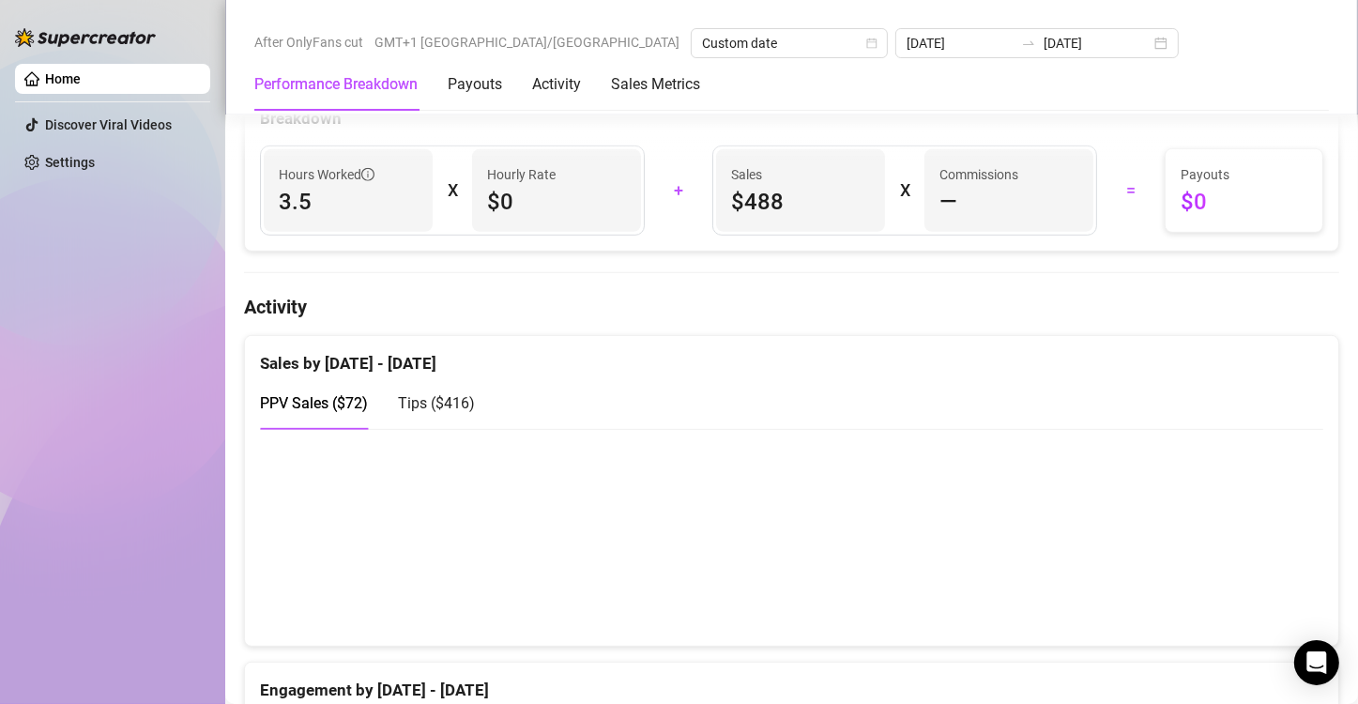
scroll to position [845, 0]
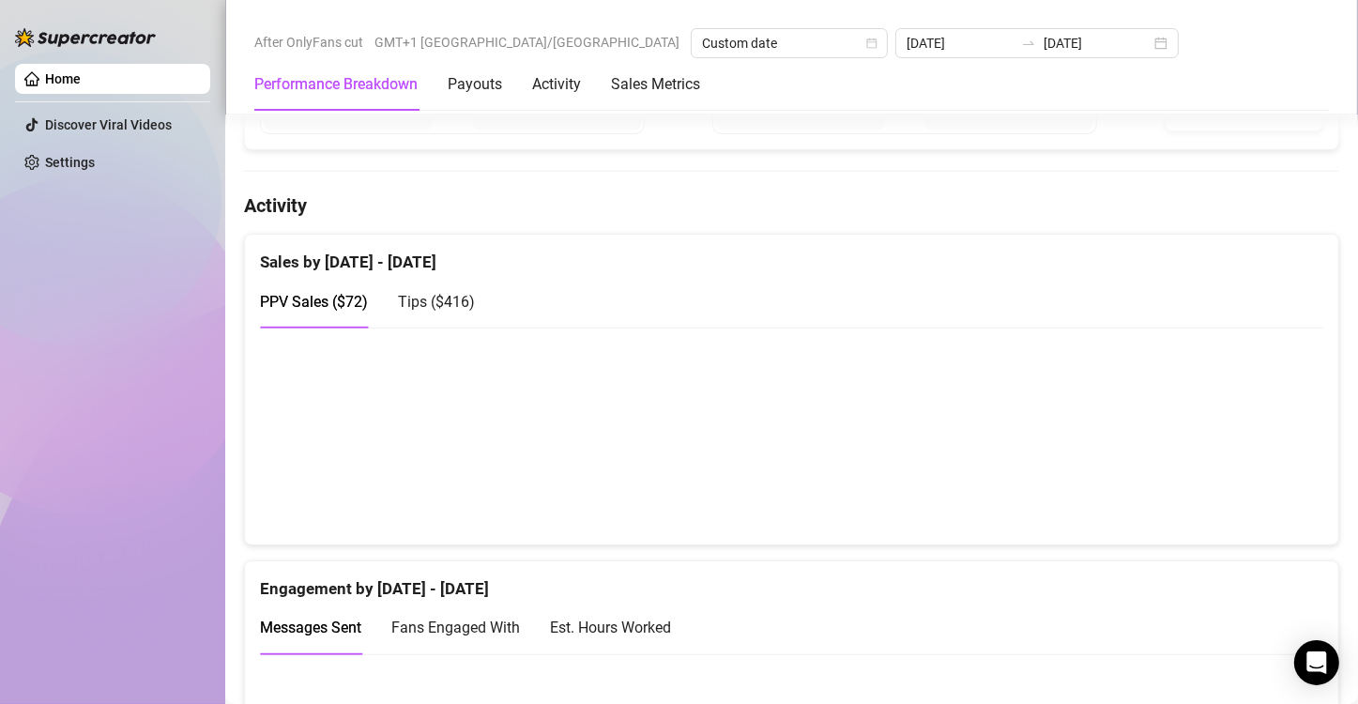
click at [405, 293] on span "Tips ( $416 )" at bounding box center [436, 302] width 77 height 18
click at [348, 296] on span "PPV Sales ( $72 )" at bounding box center [314, 302] width 108 height 18
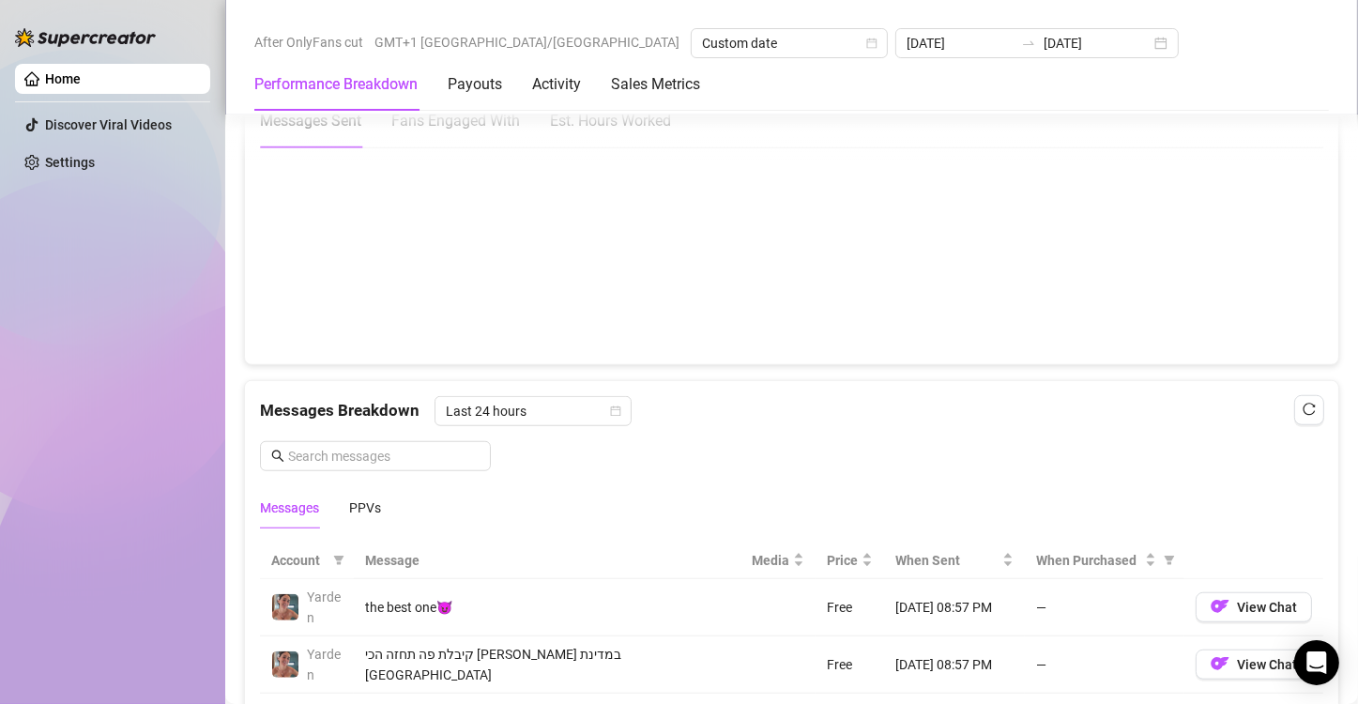
scroll to position [1408, 0]
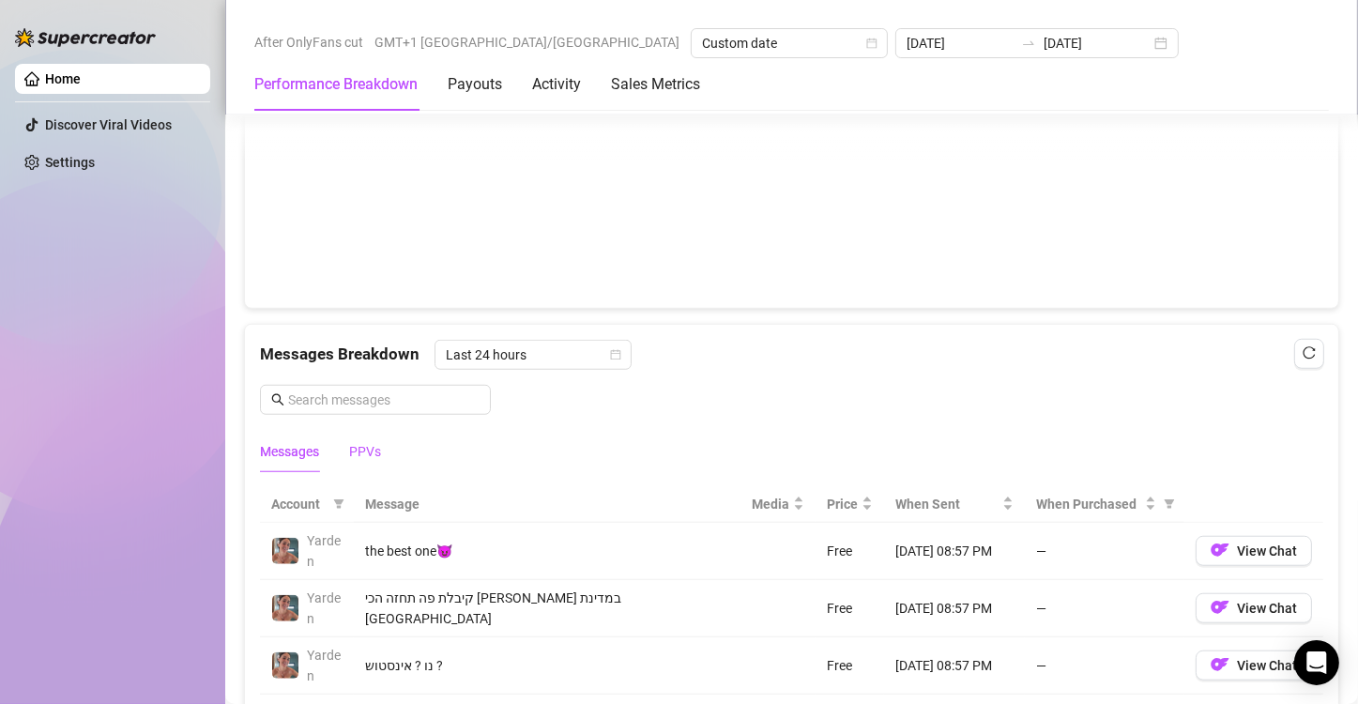
click at [374, 451] on div "PPVs" at bounding box center [365, 451] width 32 height 21
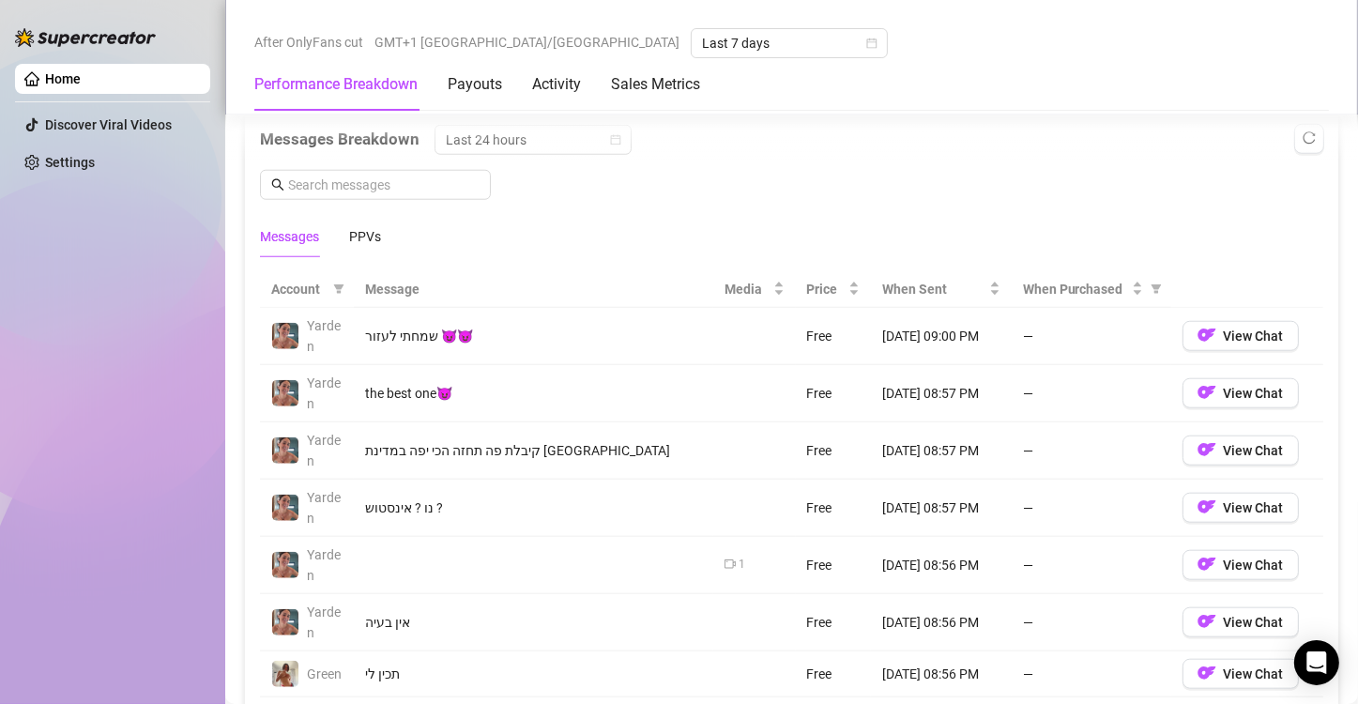
scroll to position [1674, 0]
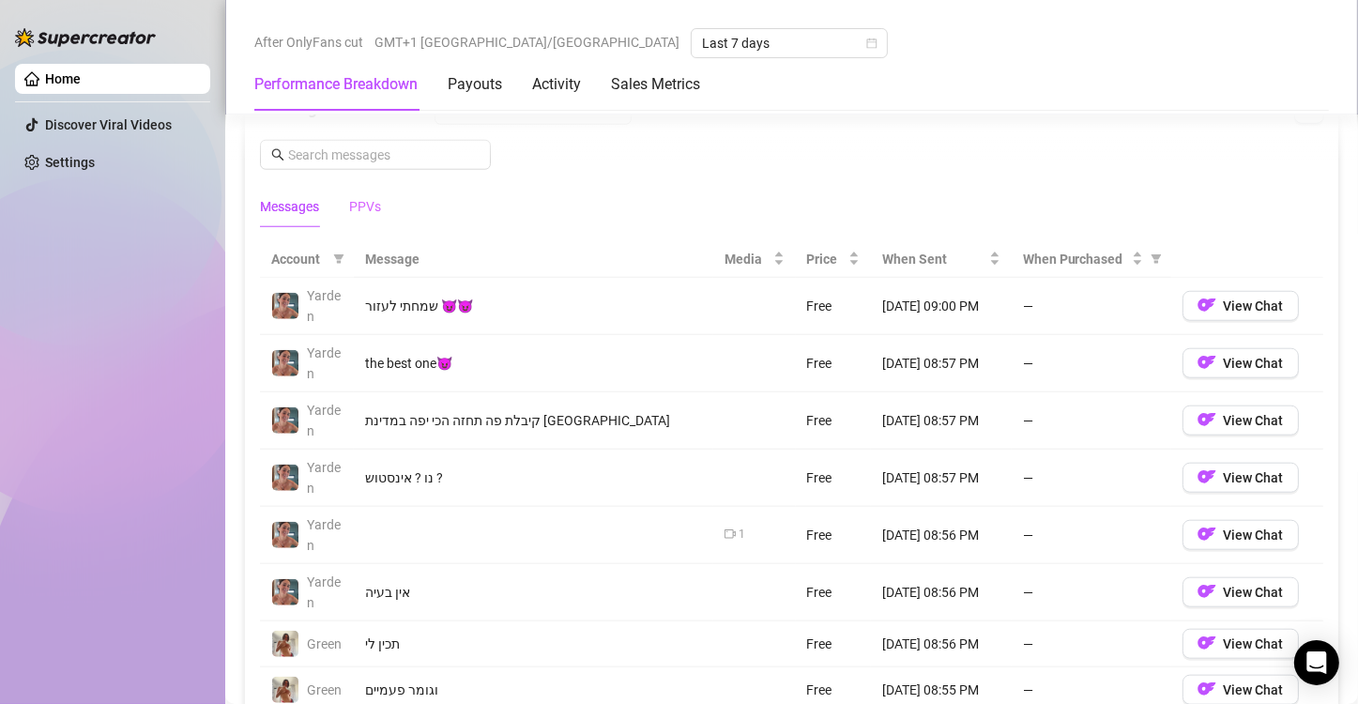
click at [367, 210] on div "PPVs" at bounding box center [365, 206] width 32 height 43
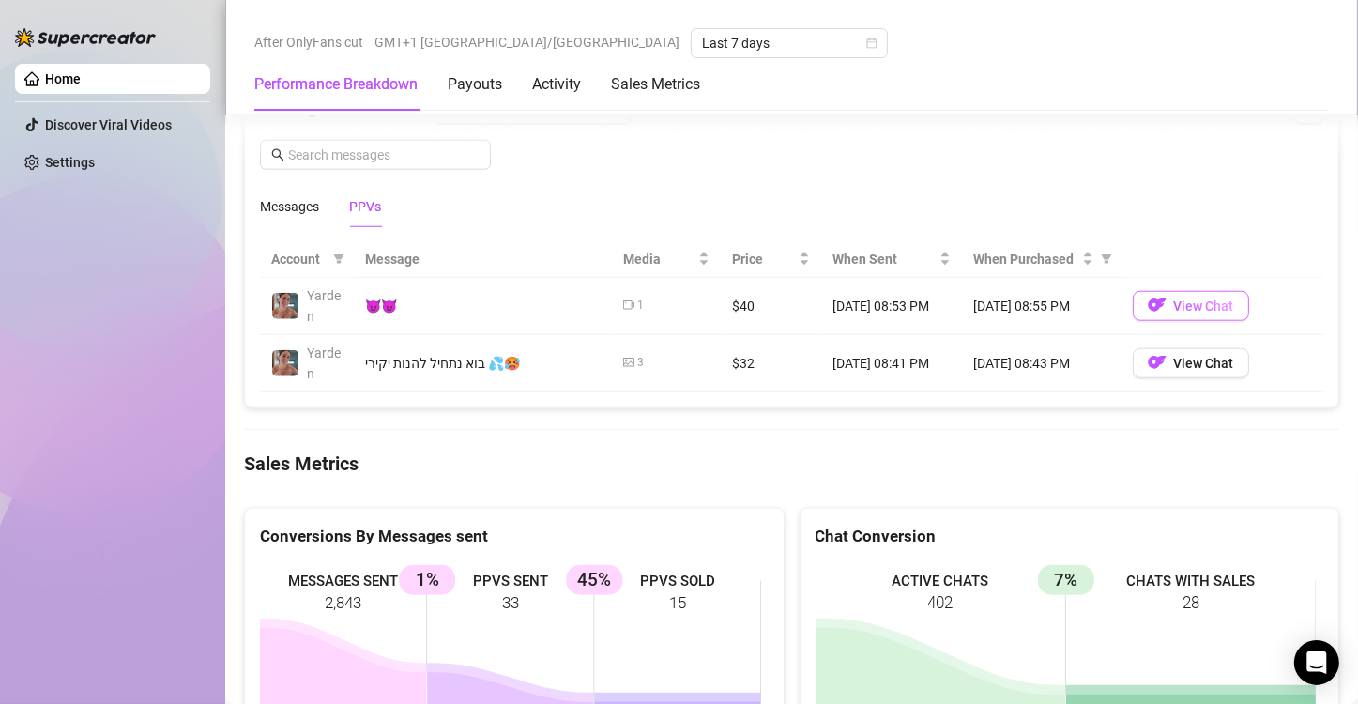
click at [1213, 303] on span "View Chat" at bounding box center [1204, 305] width 60 height 15
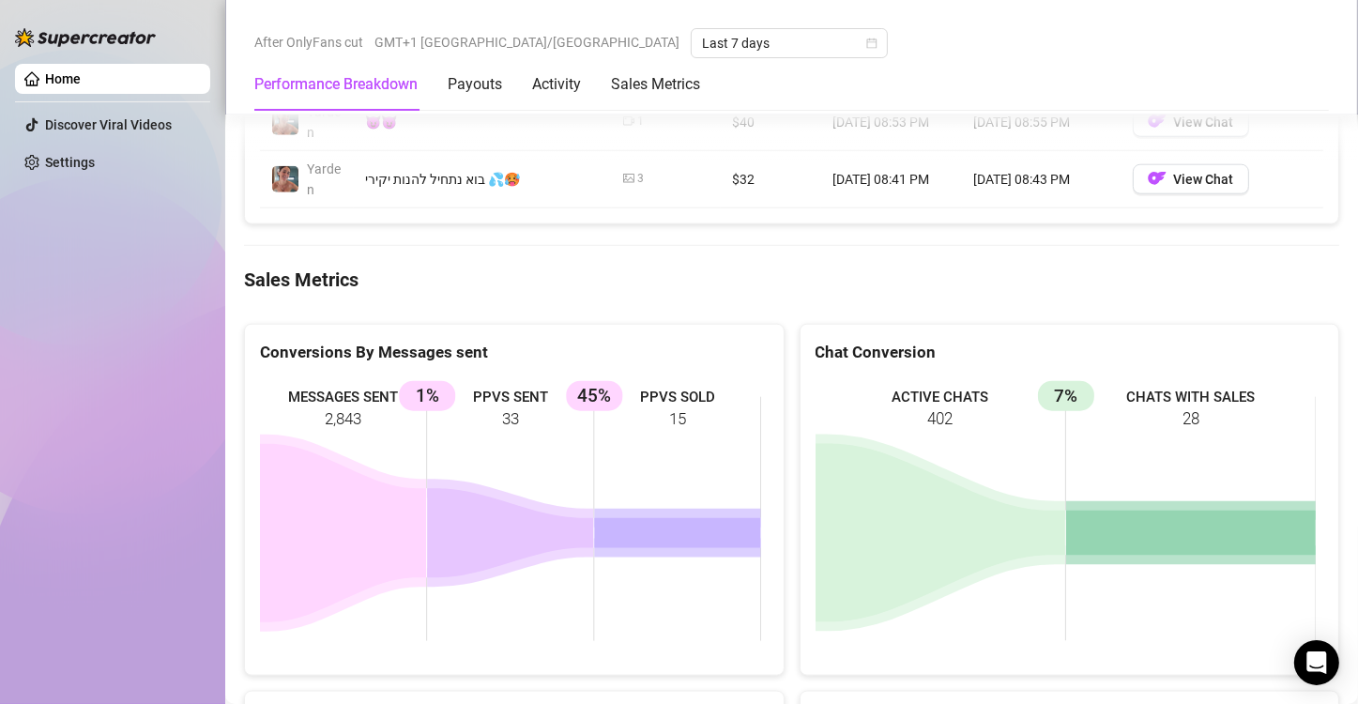
scroll to position [1862, 0]
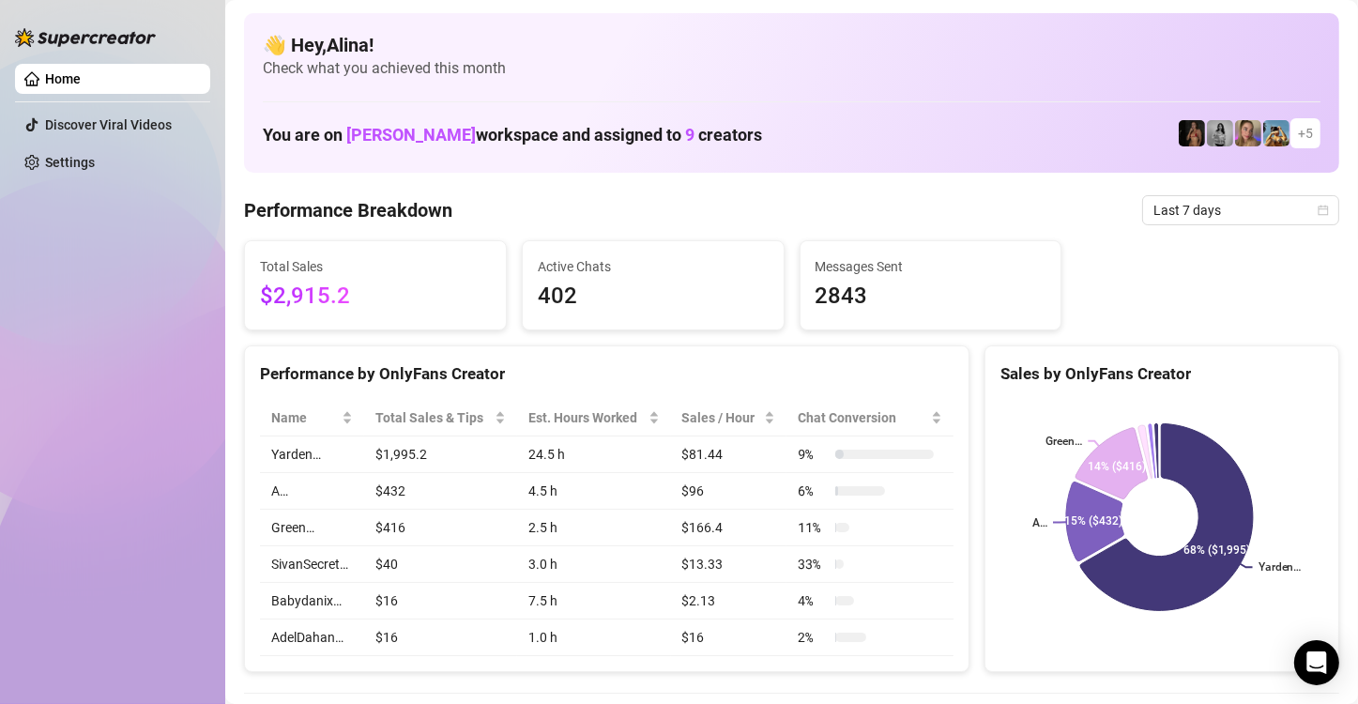
drag, startPoint x: 1240, startPoint y: 226, endPoint x: 1230, endPoint y: 212, distance: 16.9
click at [1230, 212] on span "Last 7 days" at bounding box center [1241, 210] width 175 height 28
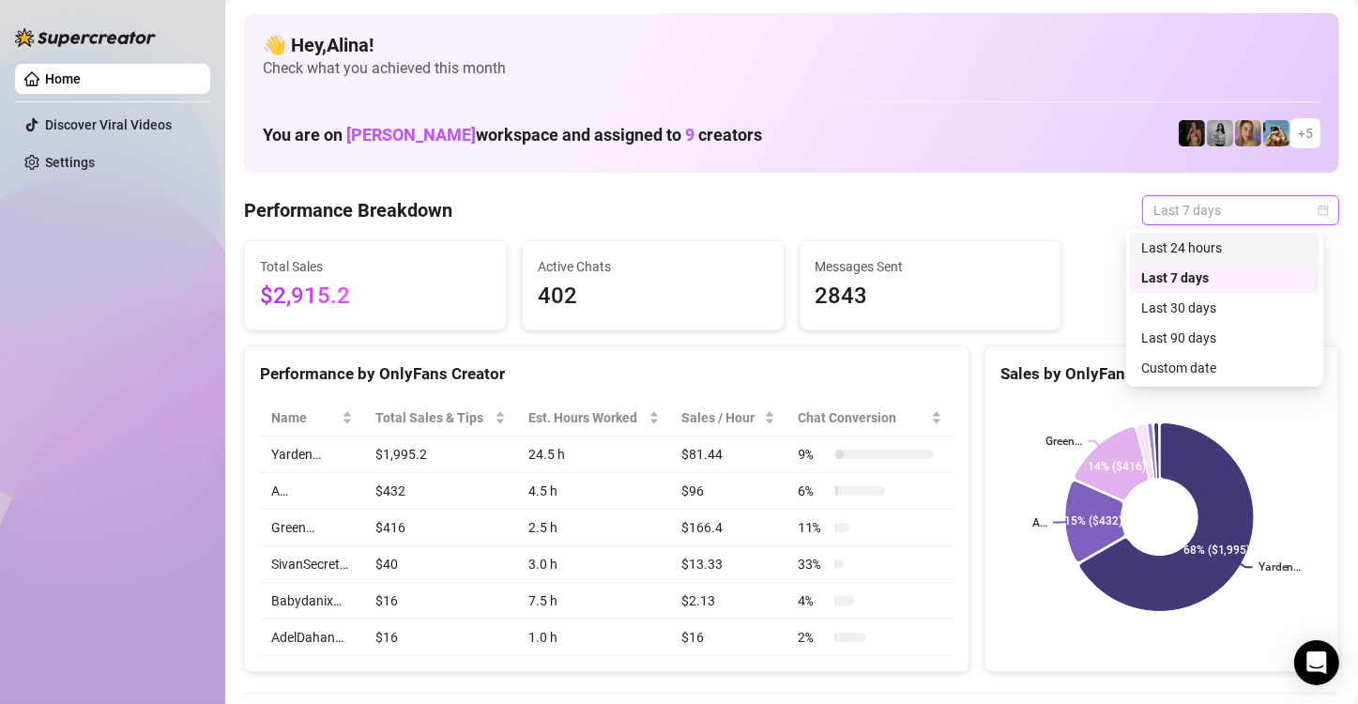
click at [1204, 248] on div "Last 24 hours" at bounding box center [1224, 247] width 167 height 21
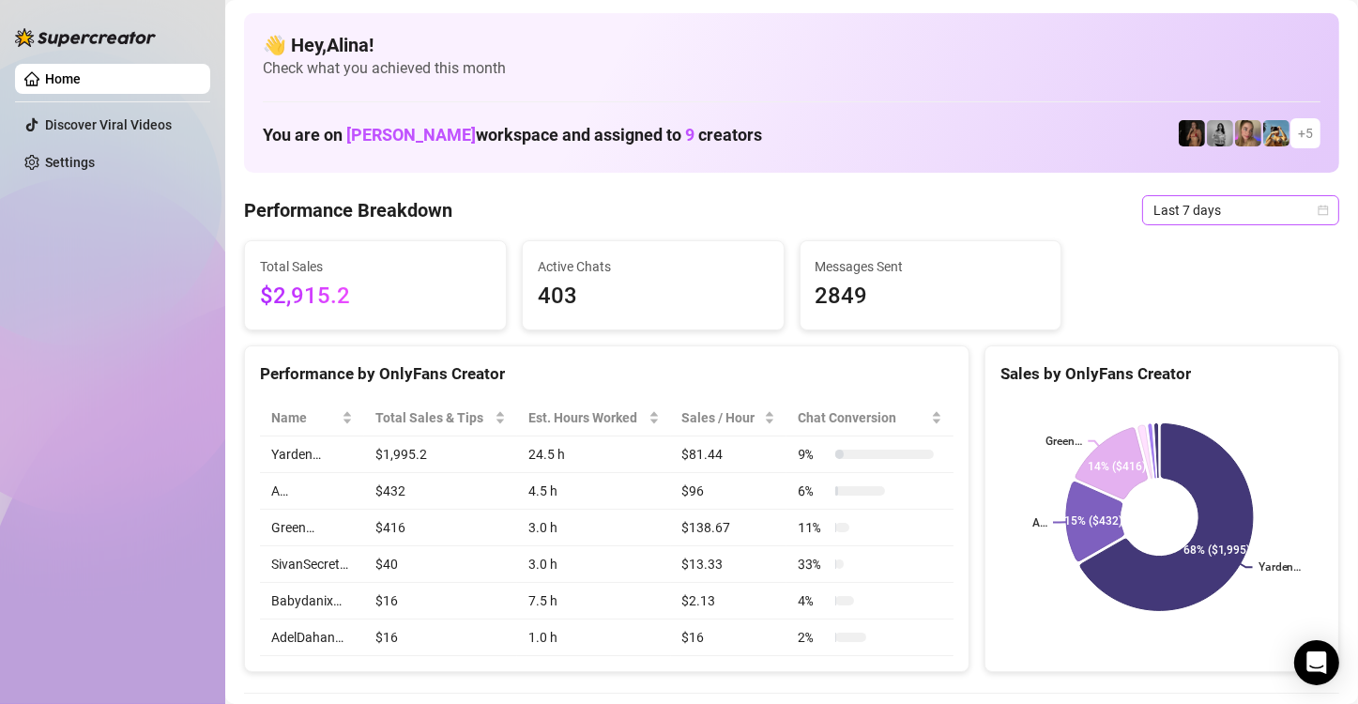
click at [1230, 206] on span "Last 7 days" at bounding box center [1241, 210] width 175 height 28
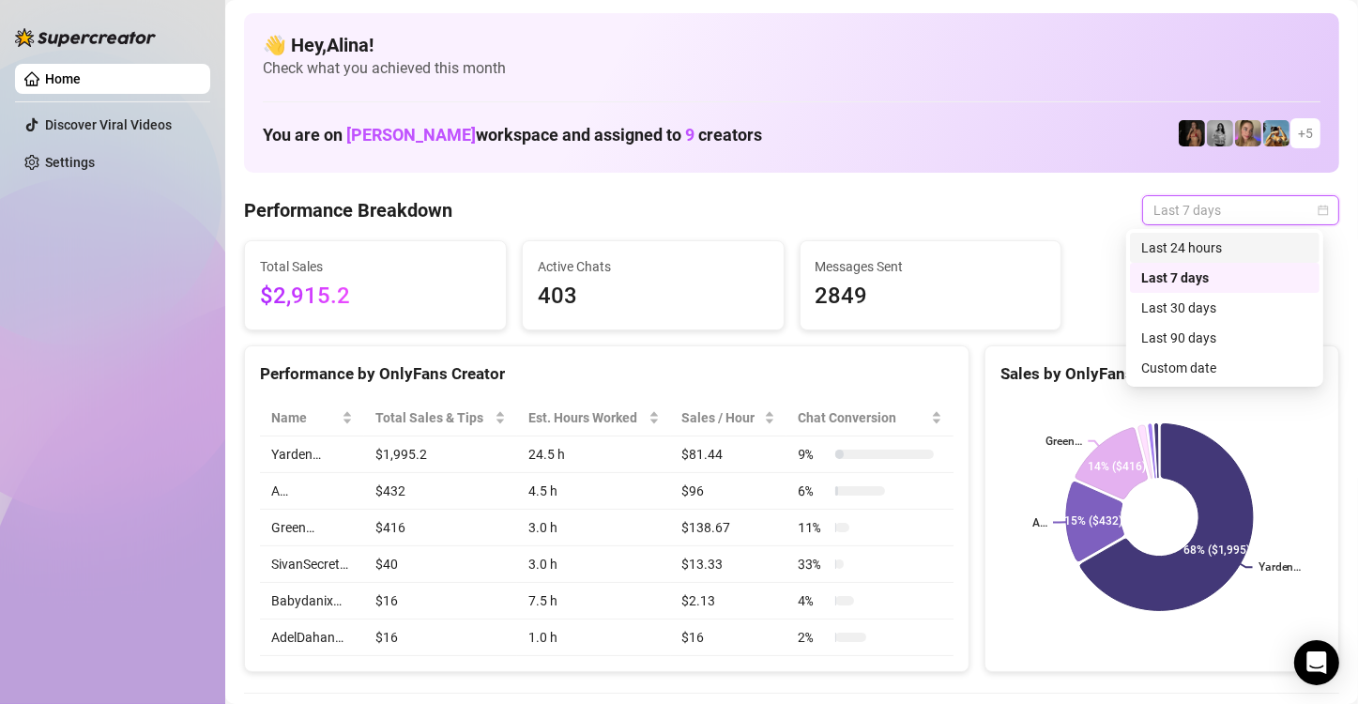
click at [1174, 252] on div "Last 24 hours" at bounding box center [1224, 247] width 167 height 21
